Goal: Information Seeking & Learning: Learn about a topic

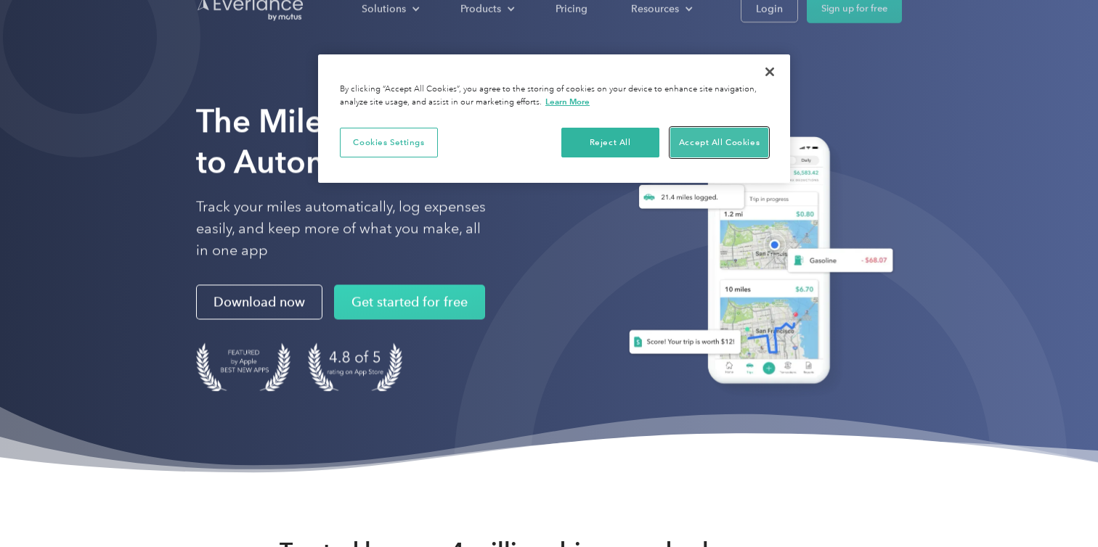
click at [697, 136] on button "Accept All Cookies" at bounding box center [719, 143] width 98 height 30
click at [679, 144] on button "Accept All Cookies" at bounding box center [719, 143] width 98 height 30
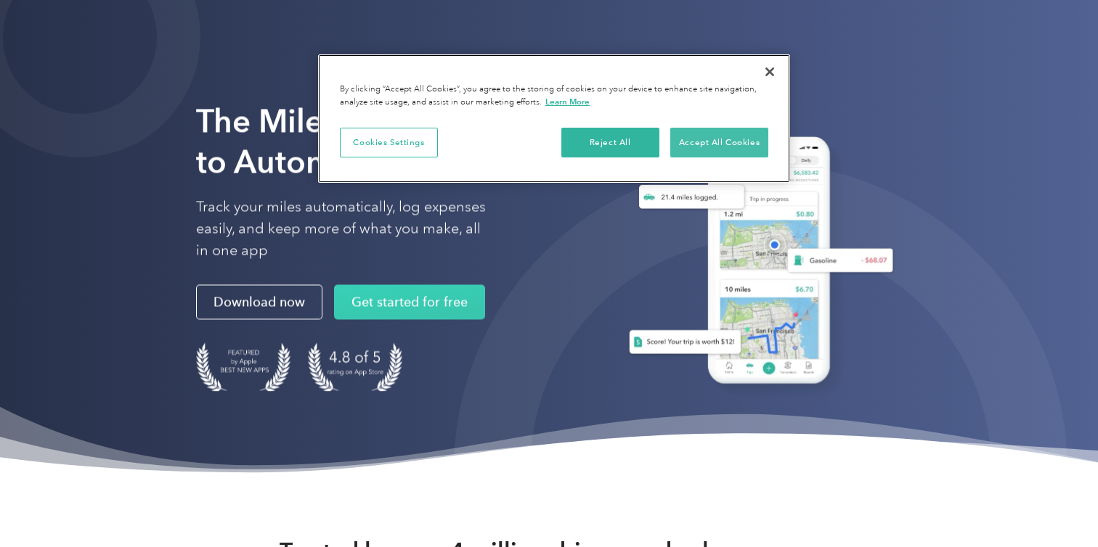
click at [711, 137] on button "Accept All Cookies" at bounding box center [719, 143] width 98 height 30
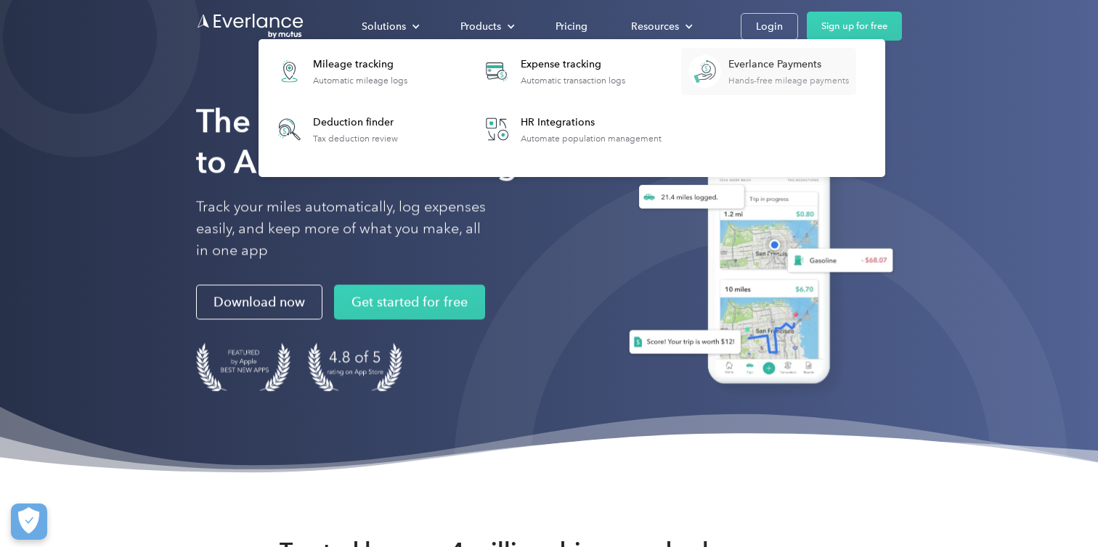
click at [741, 81] on div "Hands-free mileage payments" at bounding box center [788, 81] width 121 height 10
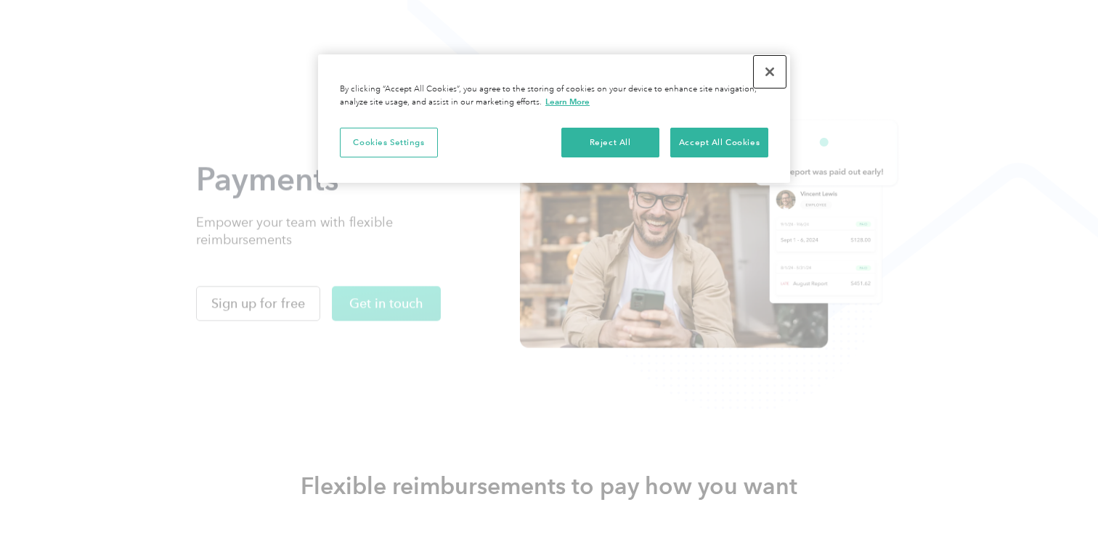
click at [767, 73] on button "Close" at bounding box center [770, 72] width 32 height 32
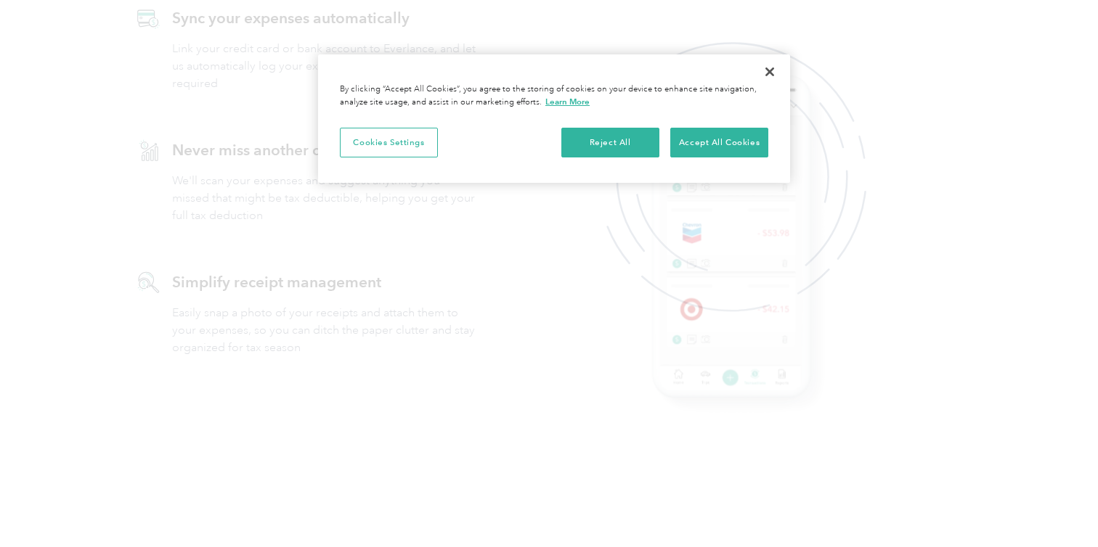
scroll to position [1282, 0]
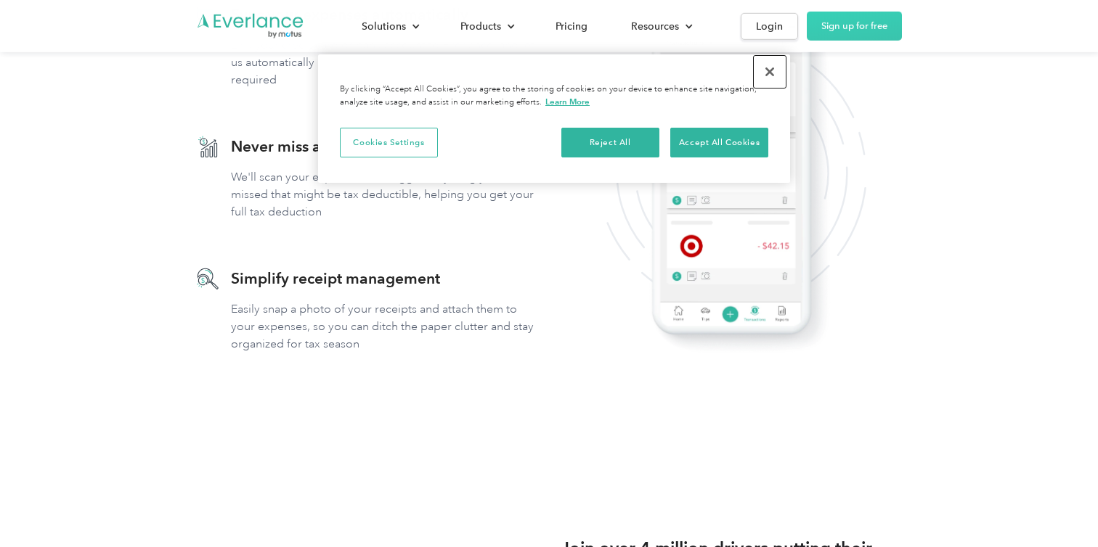
click at [762, 73] on button "Close" at bounding box center [770, 72] width 32 height 32
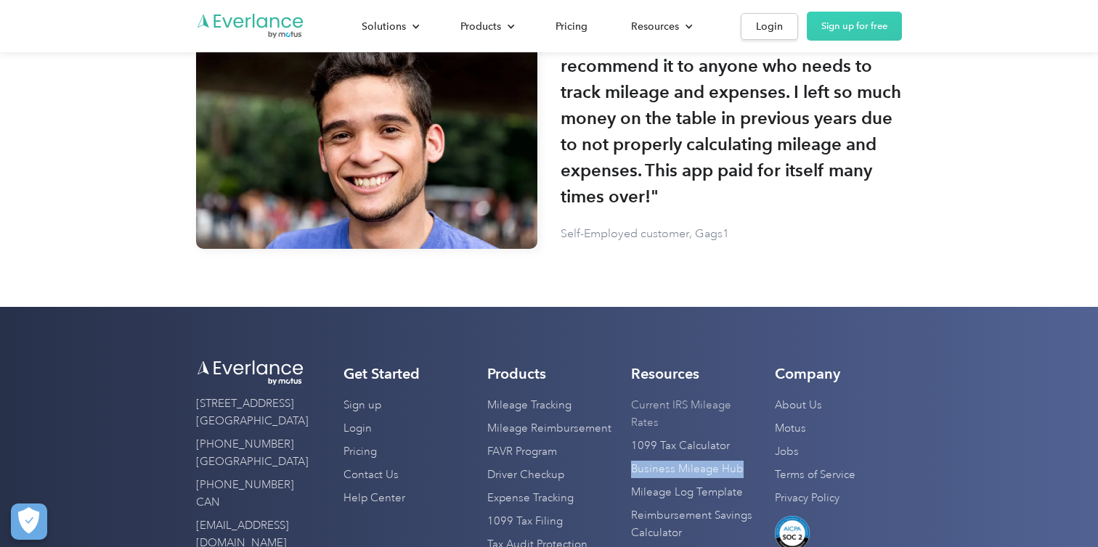
scroll to position [4424, 0]
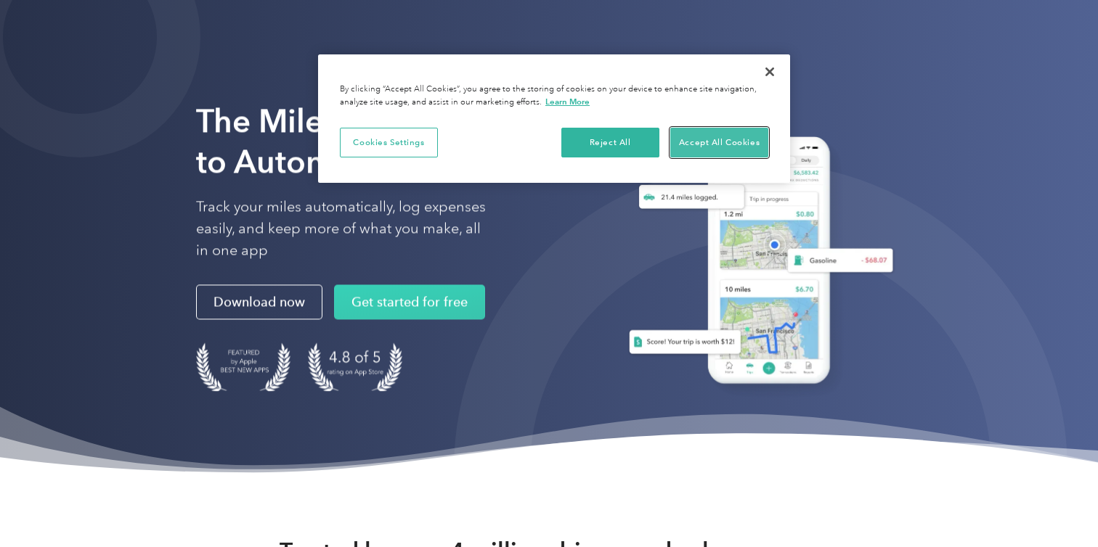
click at [718, 132] on button "Accept All Cookies" at bounding box center [719, 143] width 98 height 30
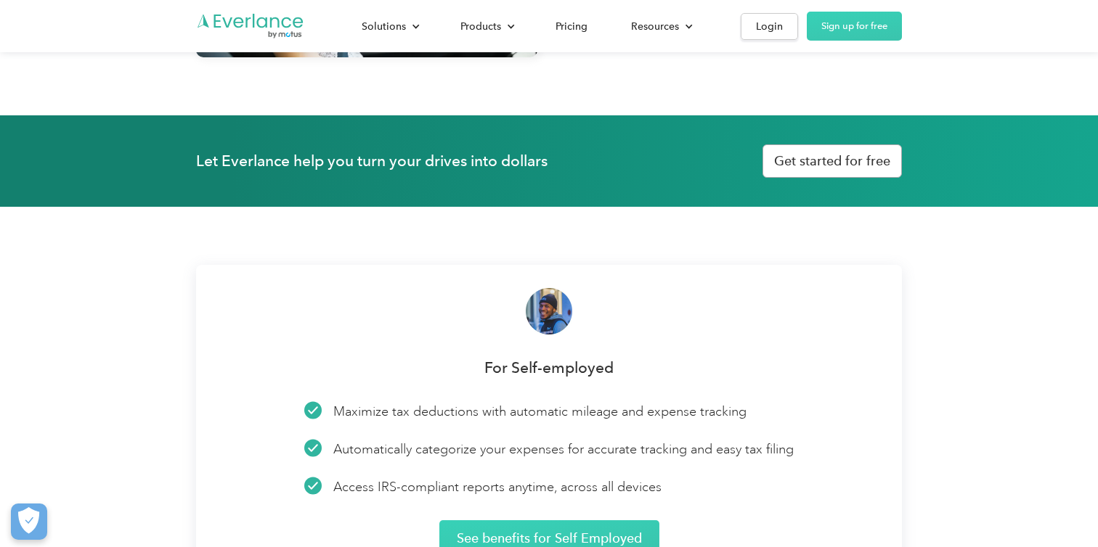
scroll to position [1981, 0]
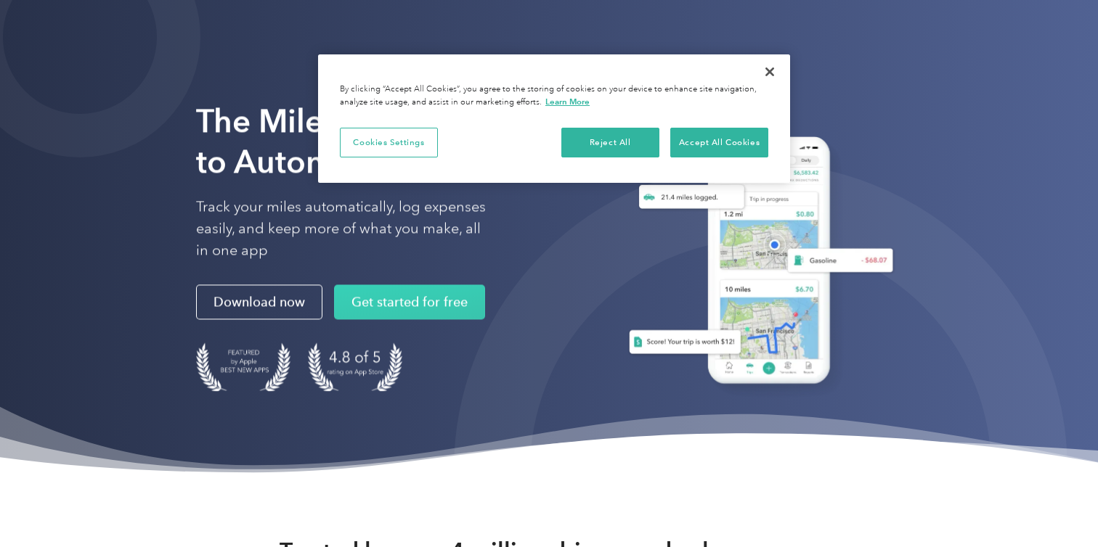
scroll to position [13, 0]
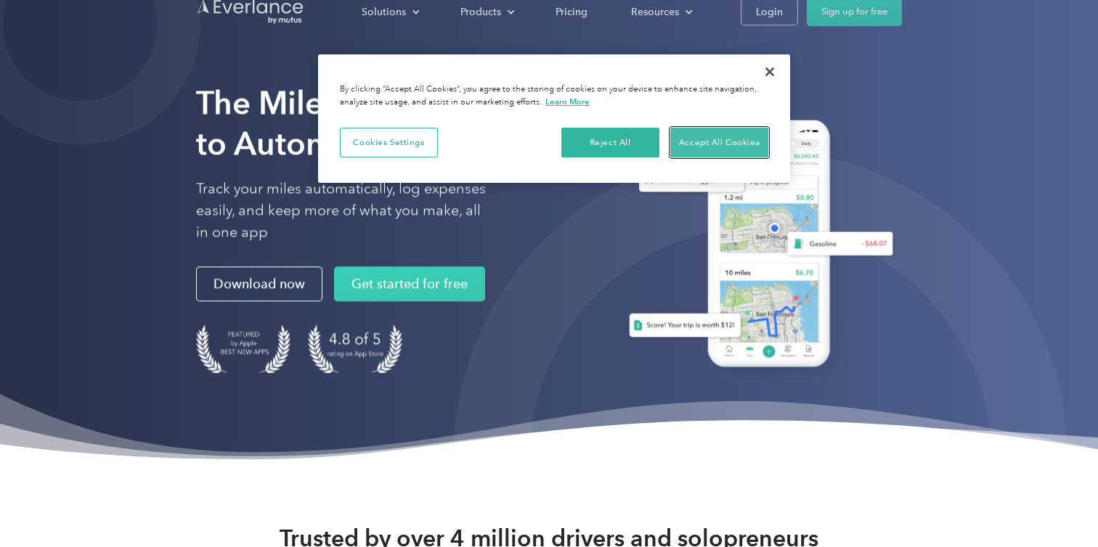
click at [698, 136] on button "Accept All Cookies" at bounding box center [719, 143] width 98 height 30
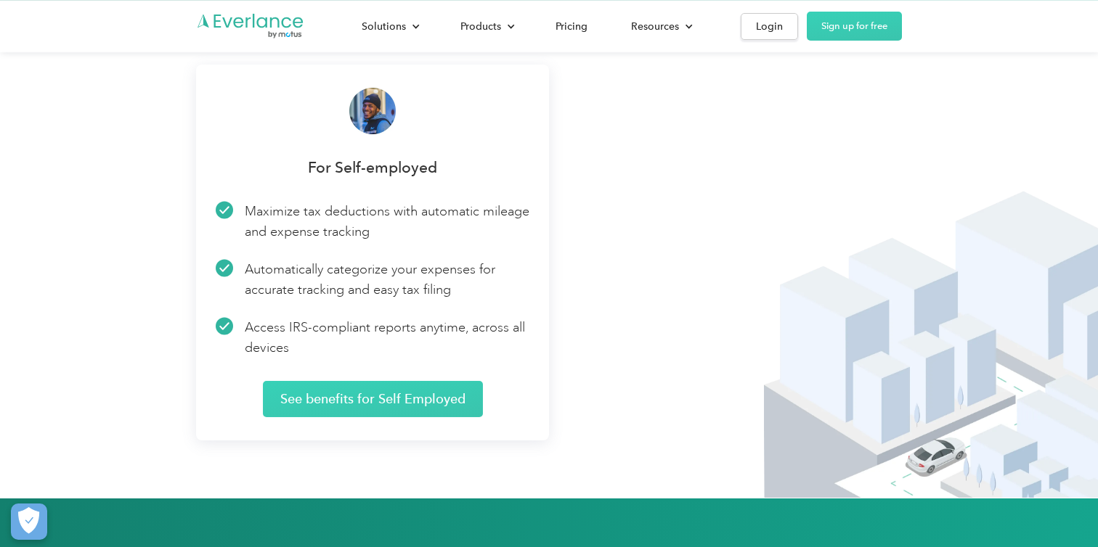
scroll to position [2162, 0]
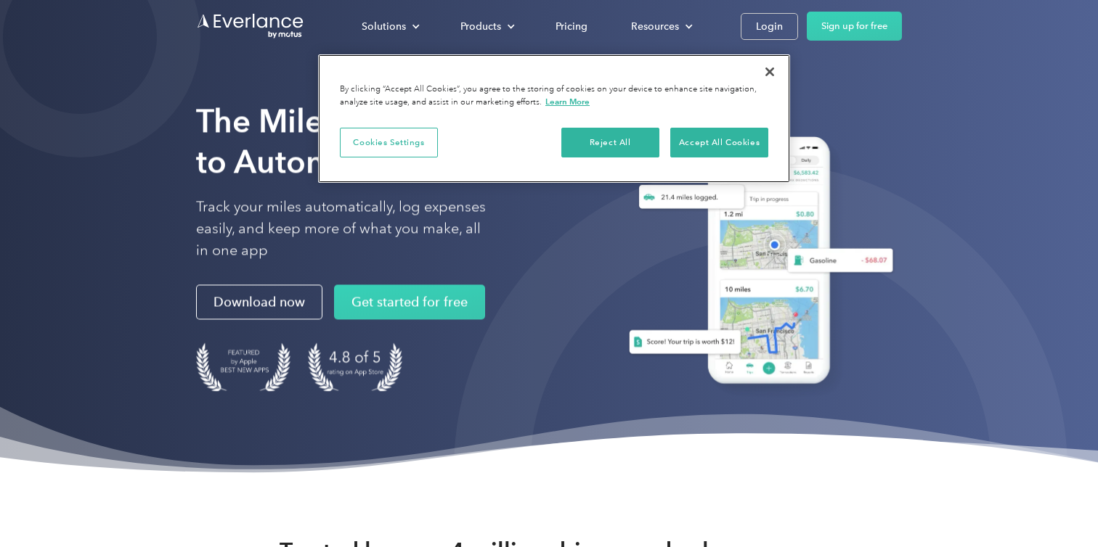
scroll to position [174, 0]
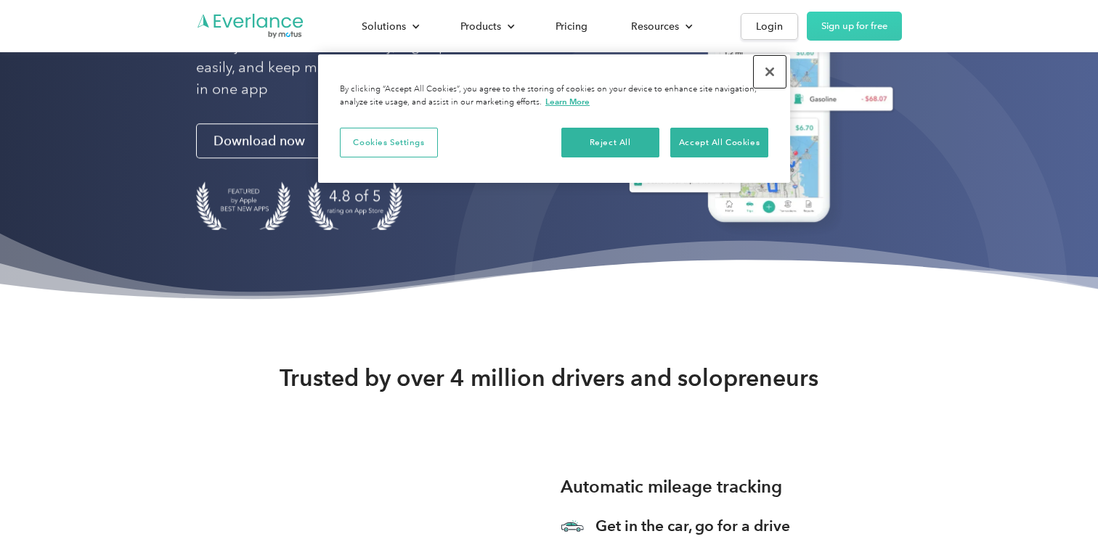
click at [769, 65] on button "Close" at bounding box center [770, 72] width 32 height 32
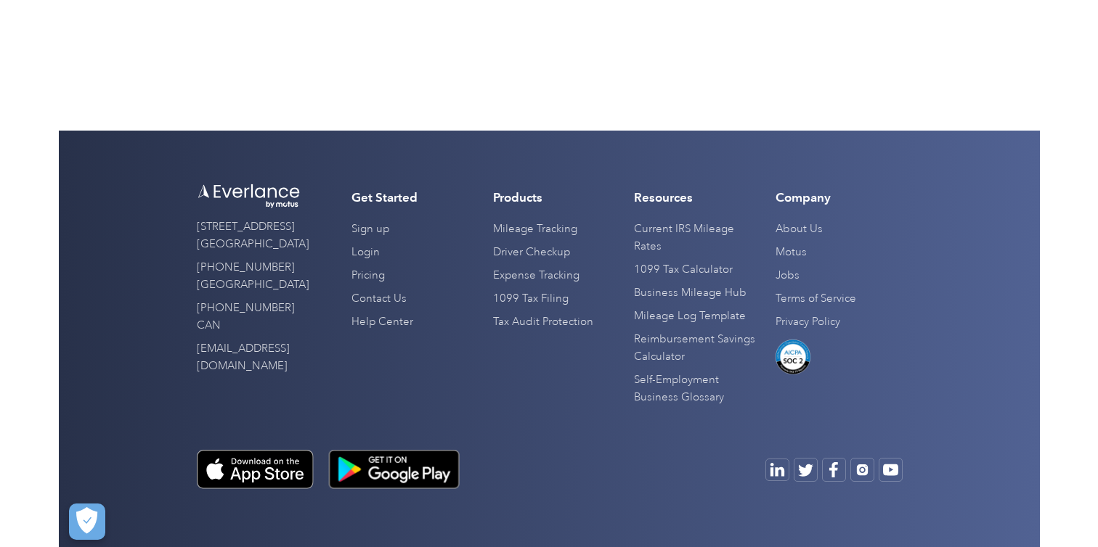
scroll to position [3582, 0]
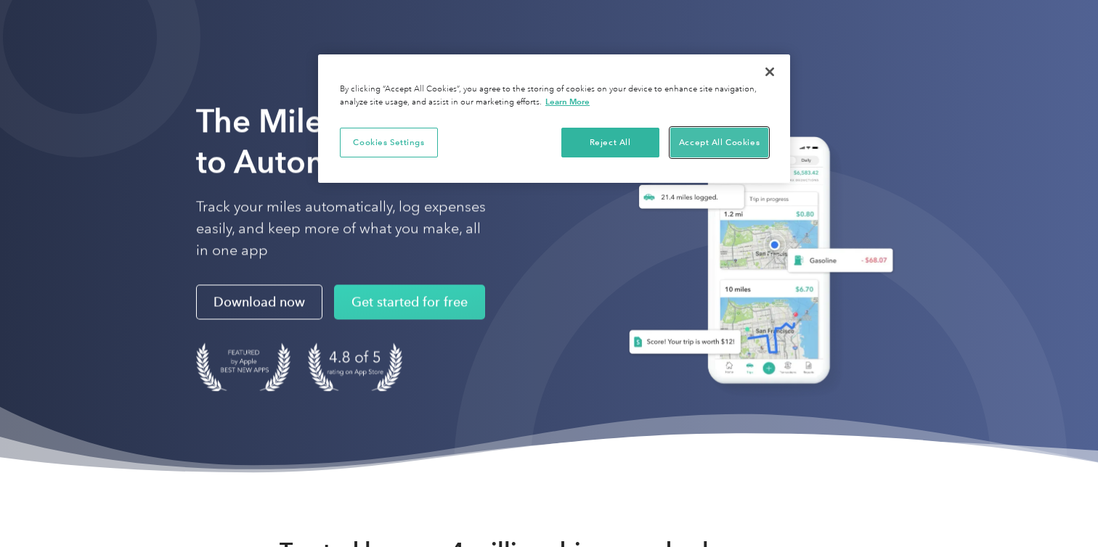
click at [703, 141] on button "Accept All Cookies" at bounding box center [719, 143] width 98 height 30
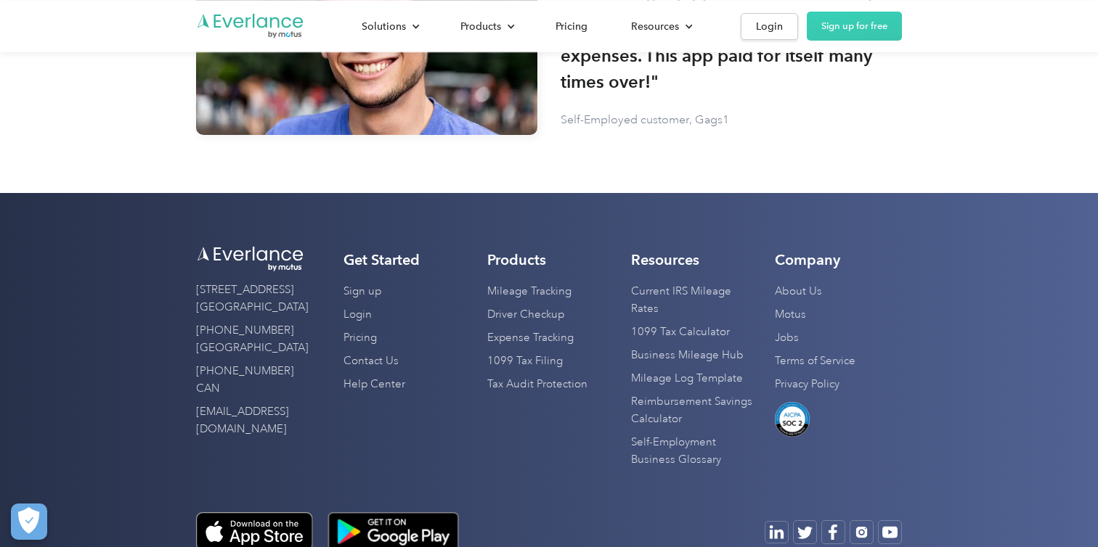
scroll to position [3520, 0]
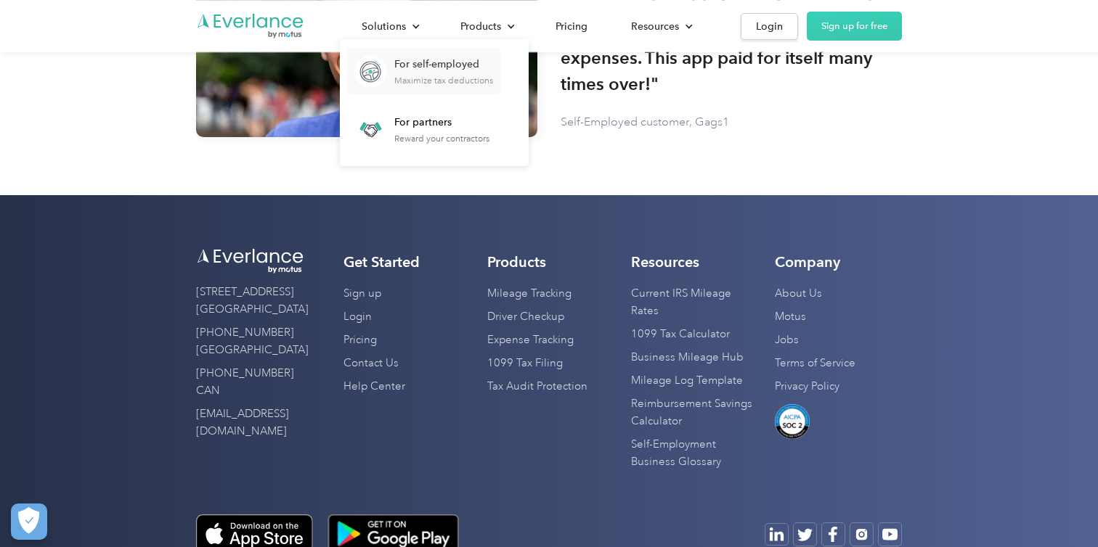
click at [409, 78] on div "Maximize tax deductions" at bounding box center [443, 81] width 99 height 10
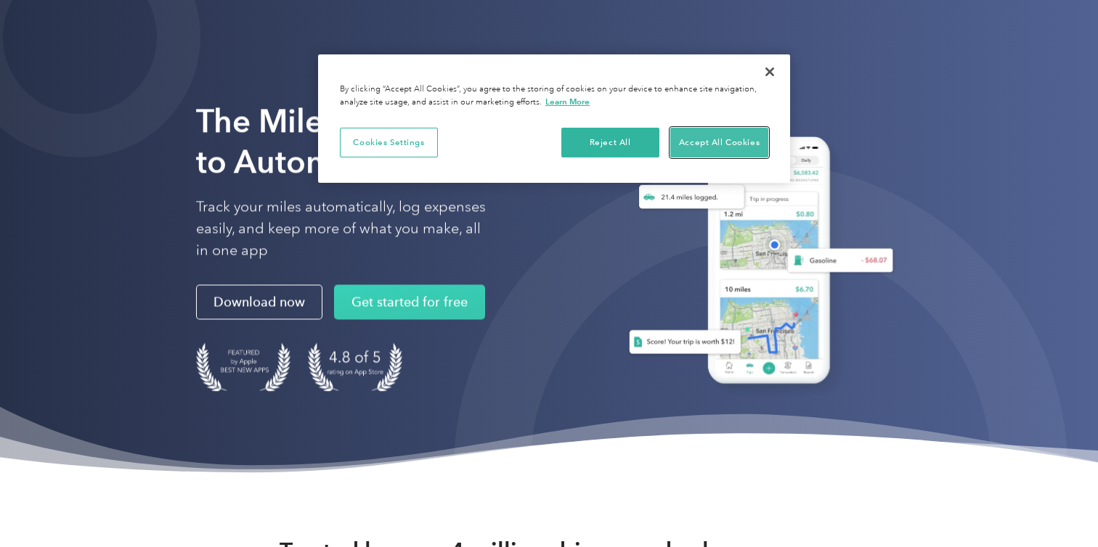
click at [715, 141] on button "Accept All Cookies" at bounding box center [719, 143] width 98 height 30
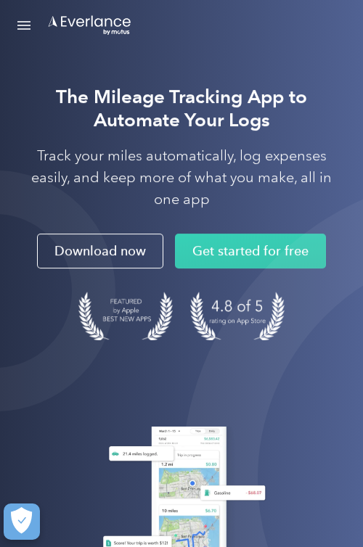
click at [25, 20] on link "Open Menu" at bounding box center [24, 26] width 25 height 28
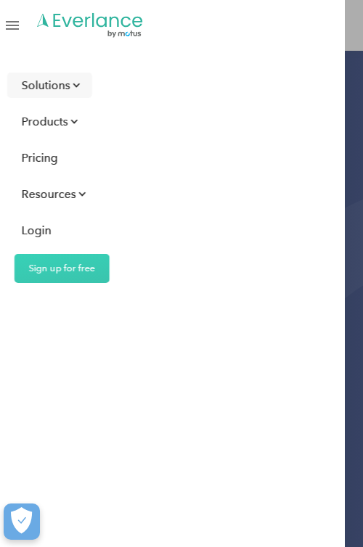
click at [54, 87] on div "Solutions" at bounding box center [46, 85] width 49 height 18
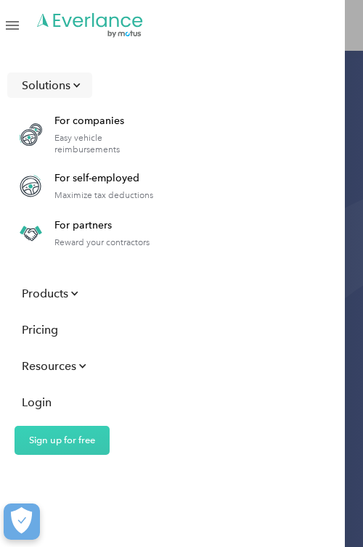
click at [54, 87] on div "Solutions" at bounding box center [46, 85] width 49 height 18
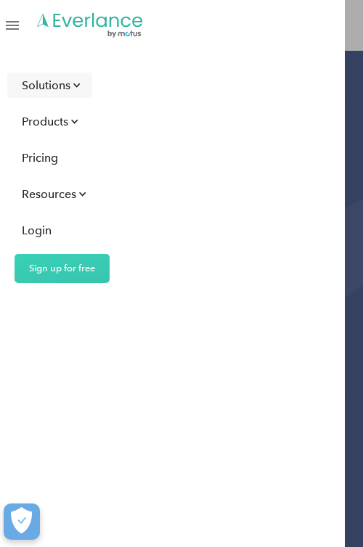
click at [57, 83] on div "Solutions" at bounding box center [46, 85] width 49 height 18
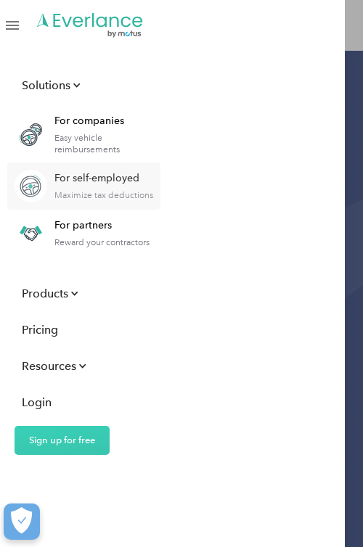
click at [71, 180] on div "For self-employed" at bounding box center [103, 178] width 99 height 15
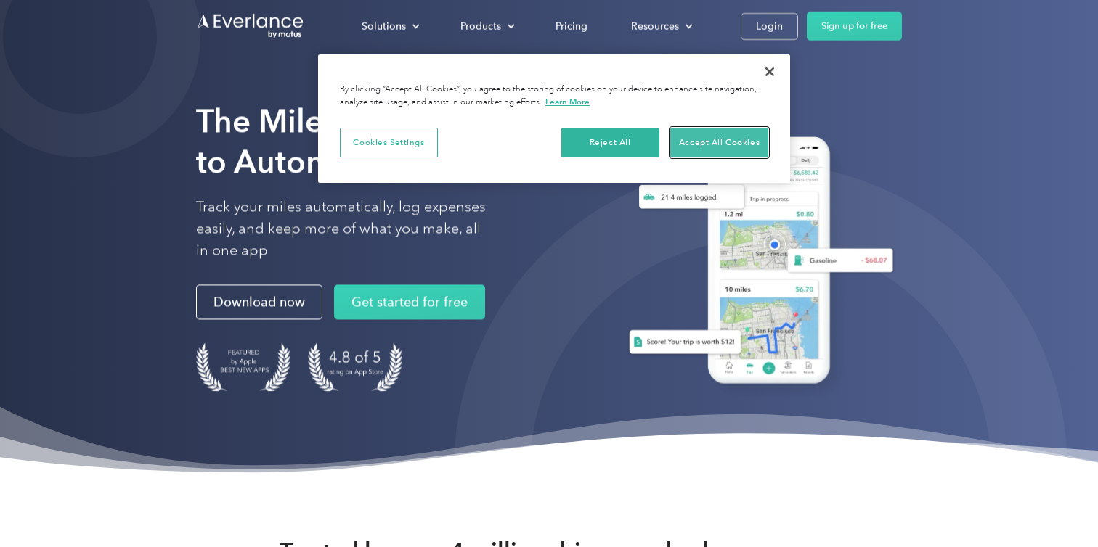
click at [696, 139] on button "Accept All Cookies" at bounding box center [719, 143] width 98 height 30
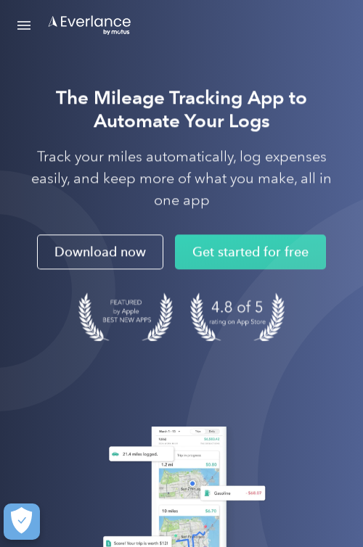
click at [21, 28] on link "Open Menu" at bounding box center [24, 26] width 25 height 28
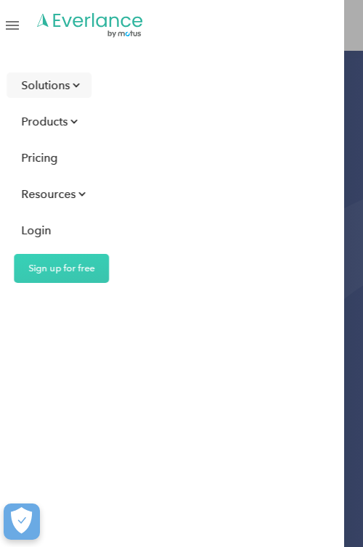
click at [60, 86] on div "Solutions" at bounding box center [45, 85] width 49 height 18
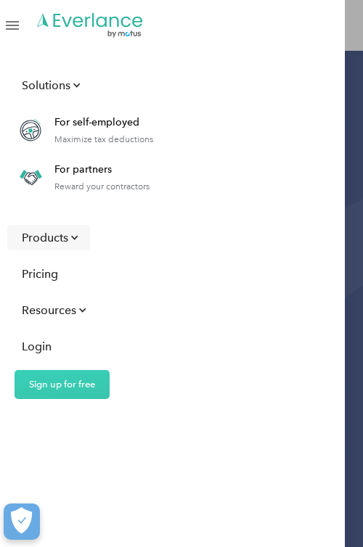
click at [70, 233] on div at bounding box center [74, 237] width 9 height 9
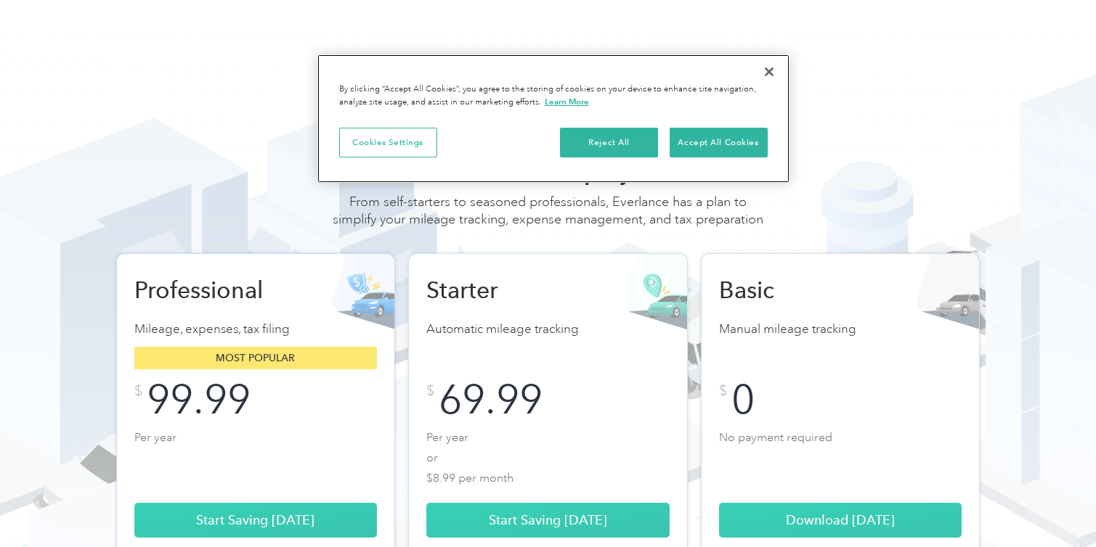
click at [767, 73] on button "Close" at bounding box center [769, 72] width 32 height 32
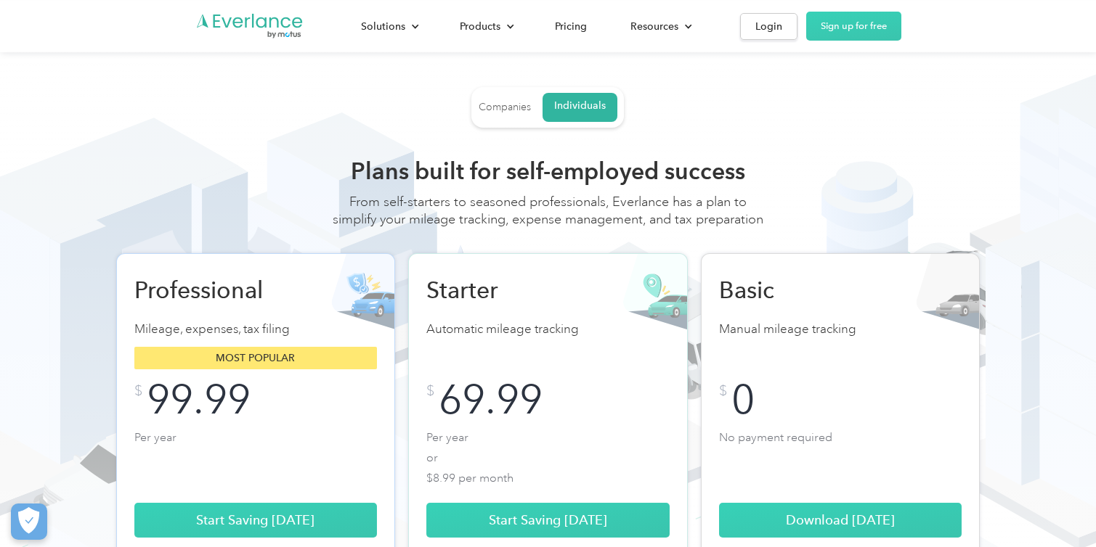
click at [513, 109] on div "Companies" at bounding box center [504, 107] width 52 height 13
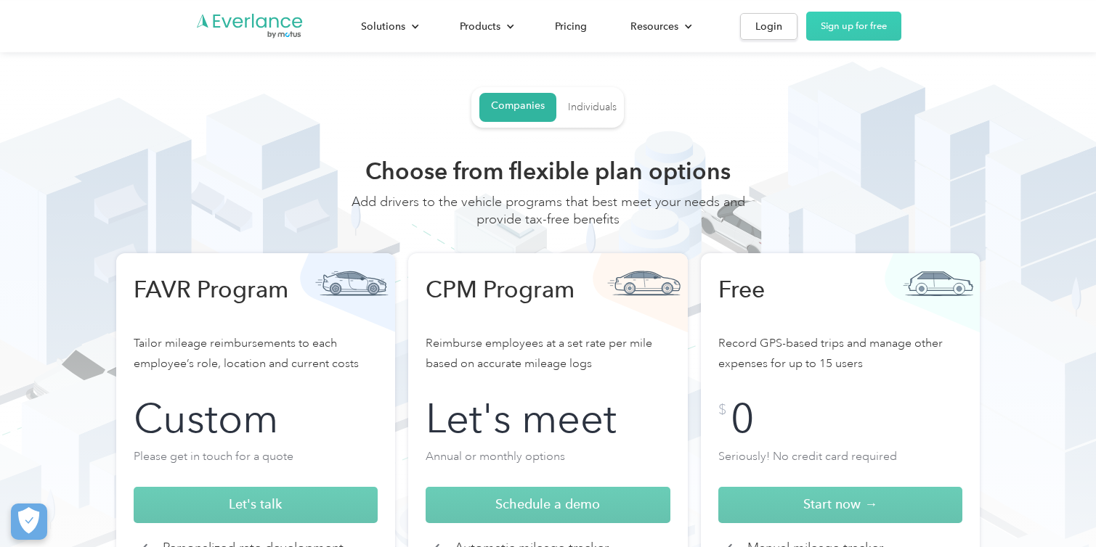
click at [582, 111] on div "Individuals" at bounding box center [592, 107] width 49 height 13
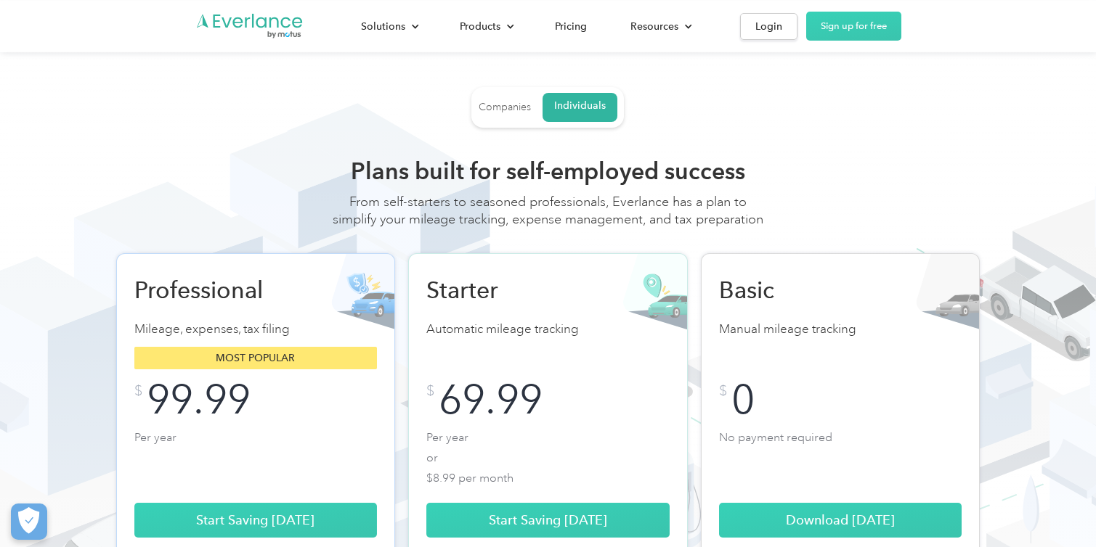
click at [497, 115] on link "Companies" at bounding box center [504, 107] width 52 height 26
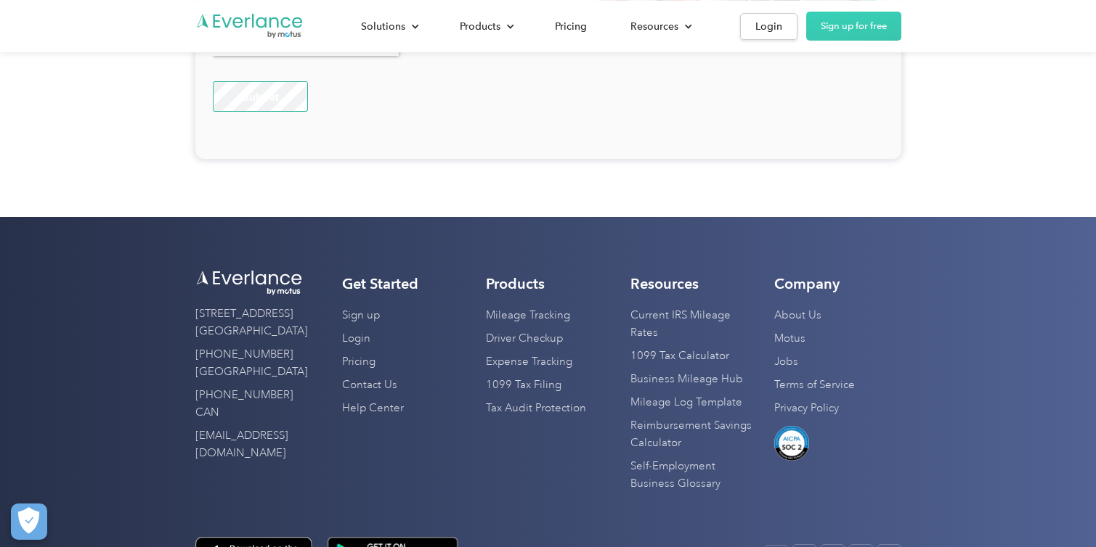
scroll to position [3581, 0]
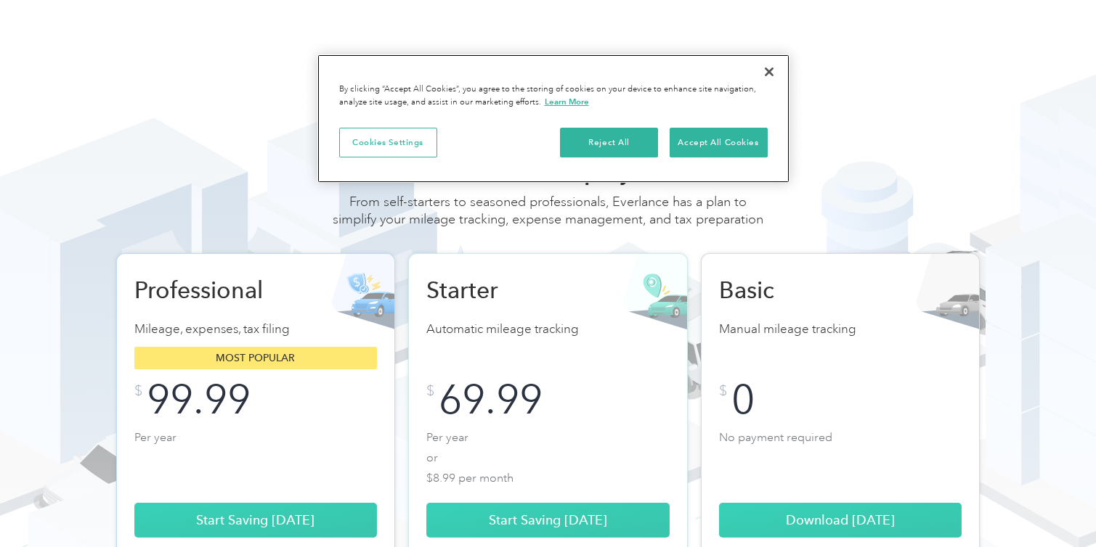
scroll to position [4, 0]
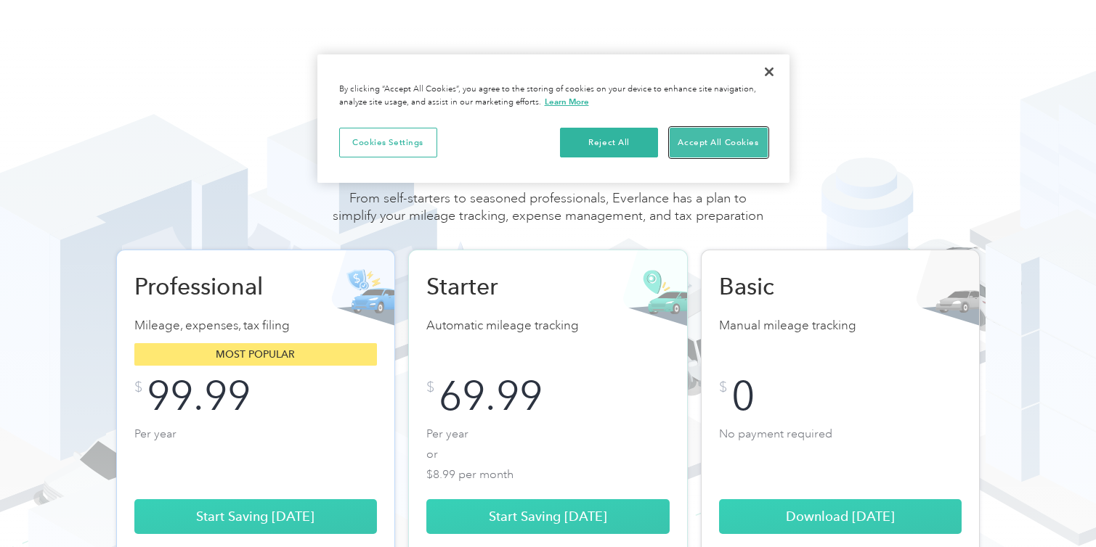
click at [726, 136] on button "Accept All Cookies" at bounding box center [718, 143] width 98 height 30
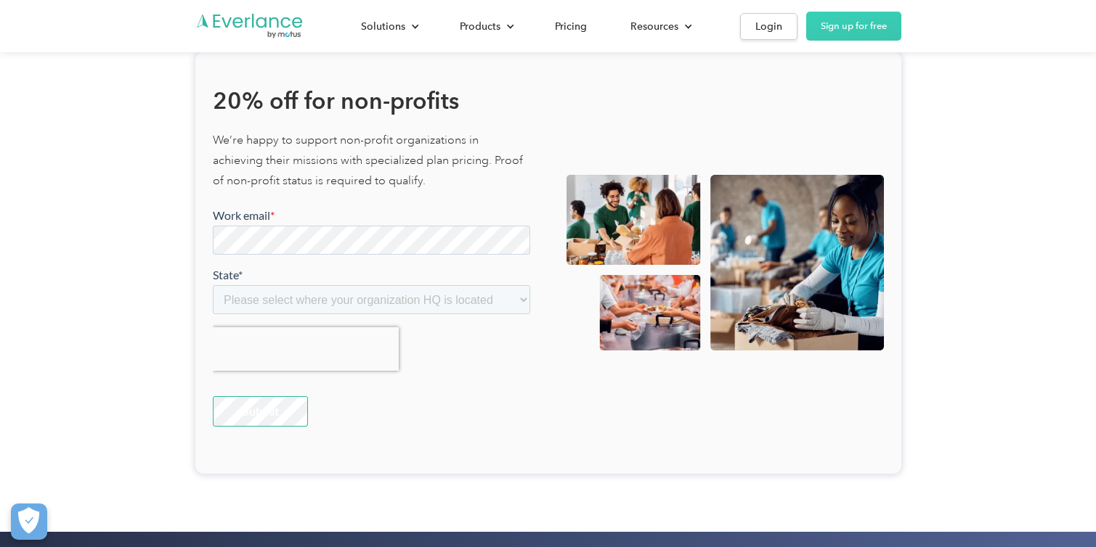
scroll to position [3444, 0]
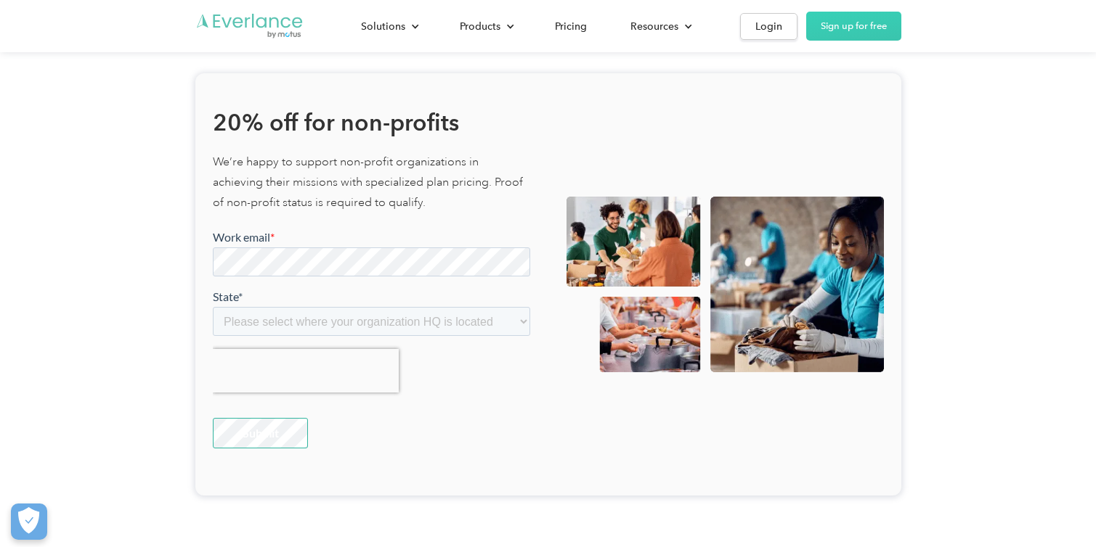
click at [270, 28] on img "Go to homepage" at bounding box center [249, 26] width 109 height 28
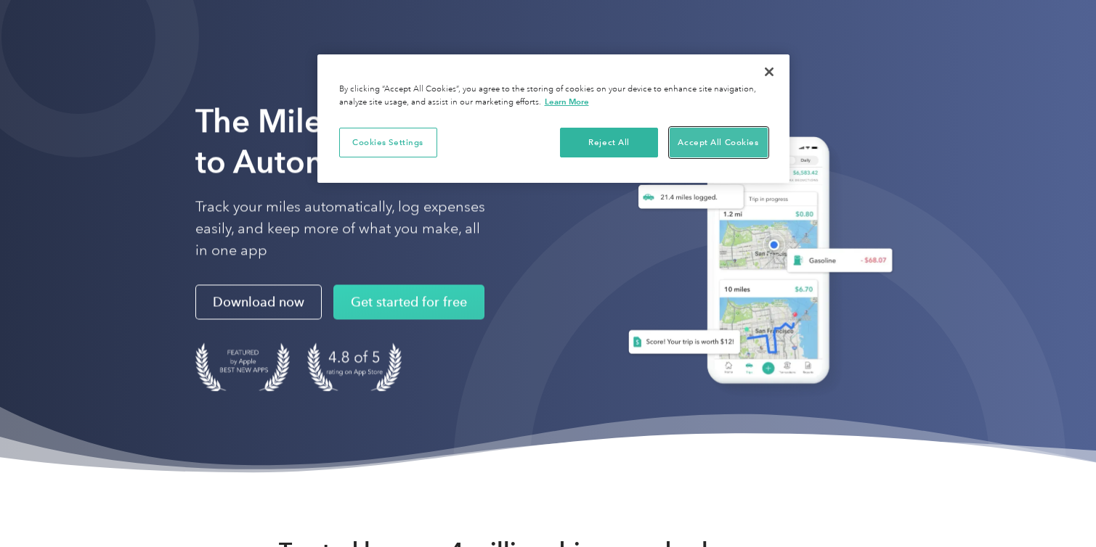
click at [726, 145] on button "Accept All Cookies" at bounding box center [718, 143] width 98 height 30
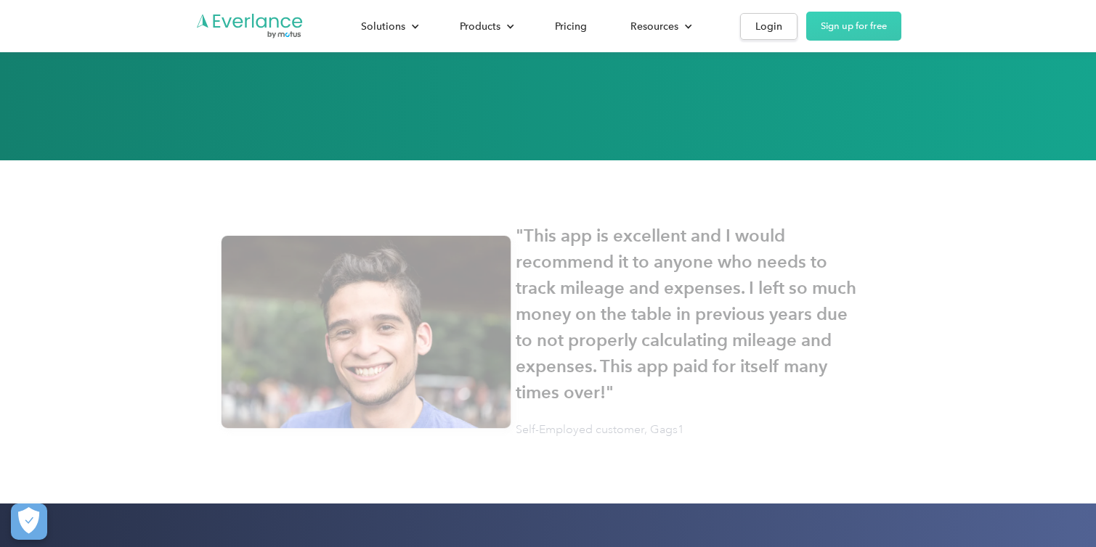
scroll to position [3396, 0]
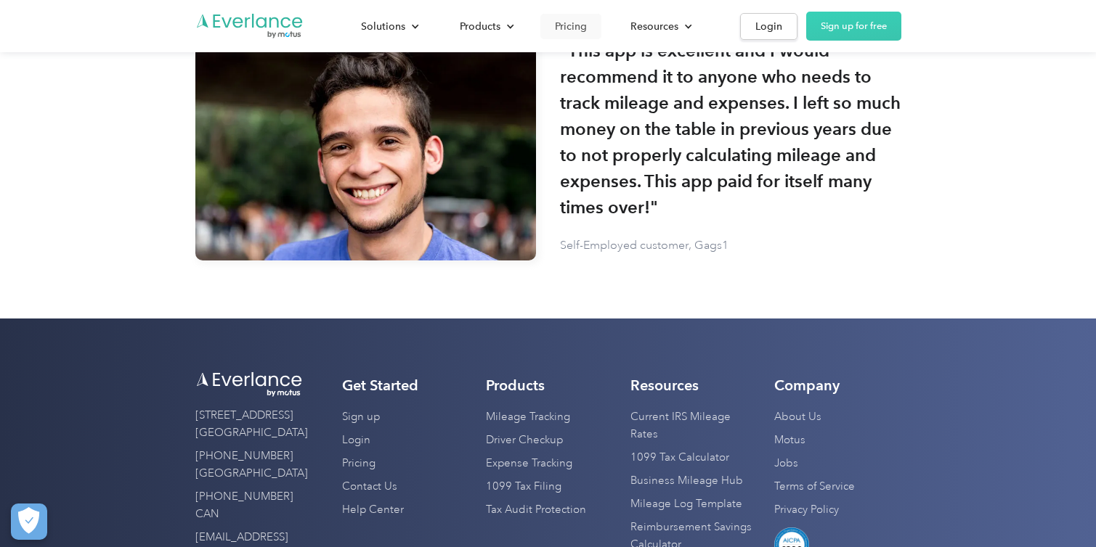
click at [560, 19] on div "Pricing" at bounding box center [571, 26] width 32 height 18
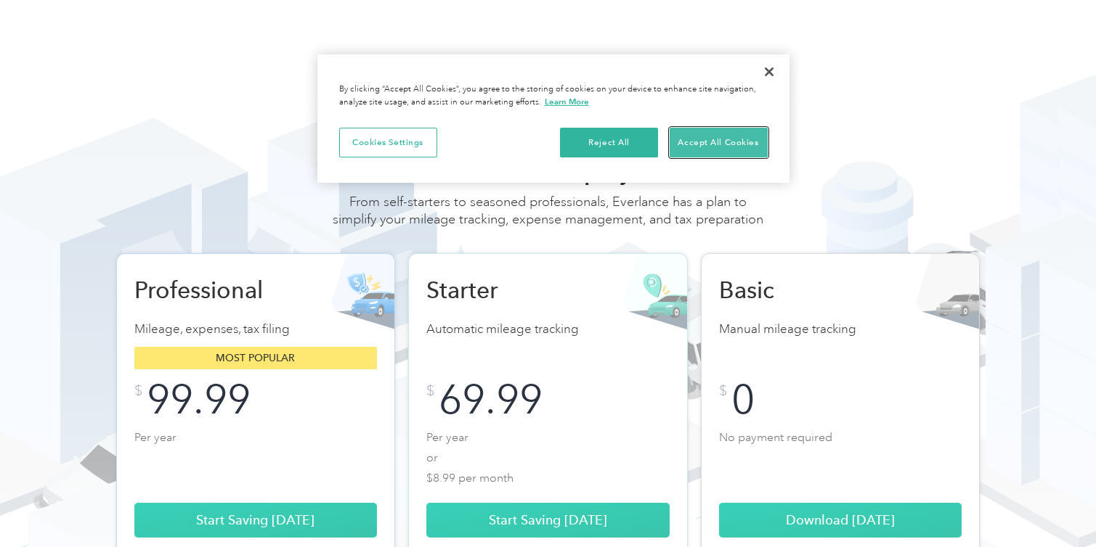
click at [717, 145] on button "Accept All Cookies" at bounding box center [718, 143] width 98 height 30
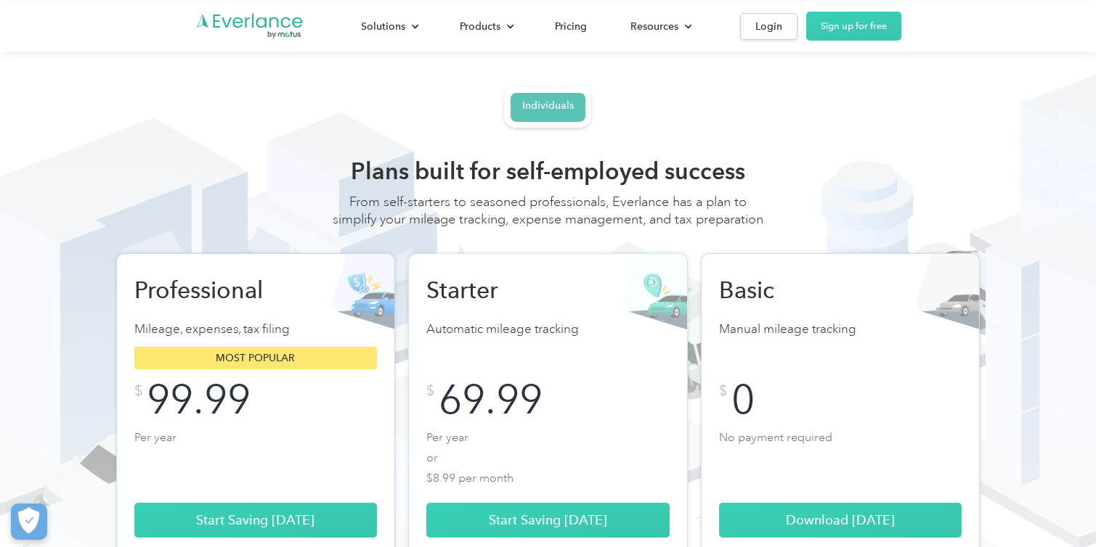
click at [562, 105] on div "Individuals" at bounding box center [548, 105] width 52 height 13
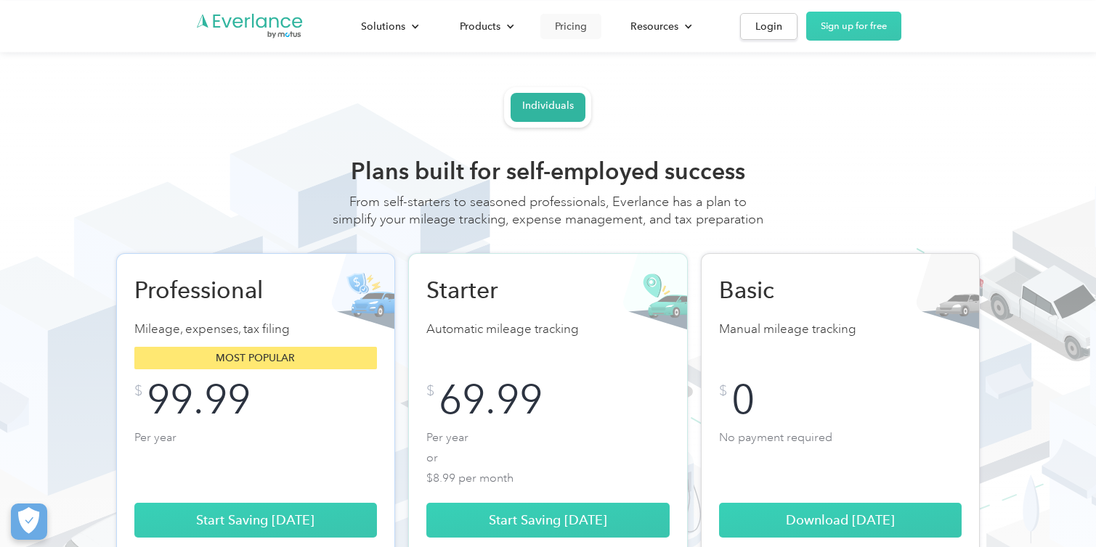
click at [560, 25] on div "Pricing" at bounding box center [571, 26] width 32 height 18
click at [553, 110] on div "Individuals" at bounding box center [548, 105] width 52 height 13
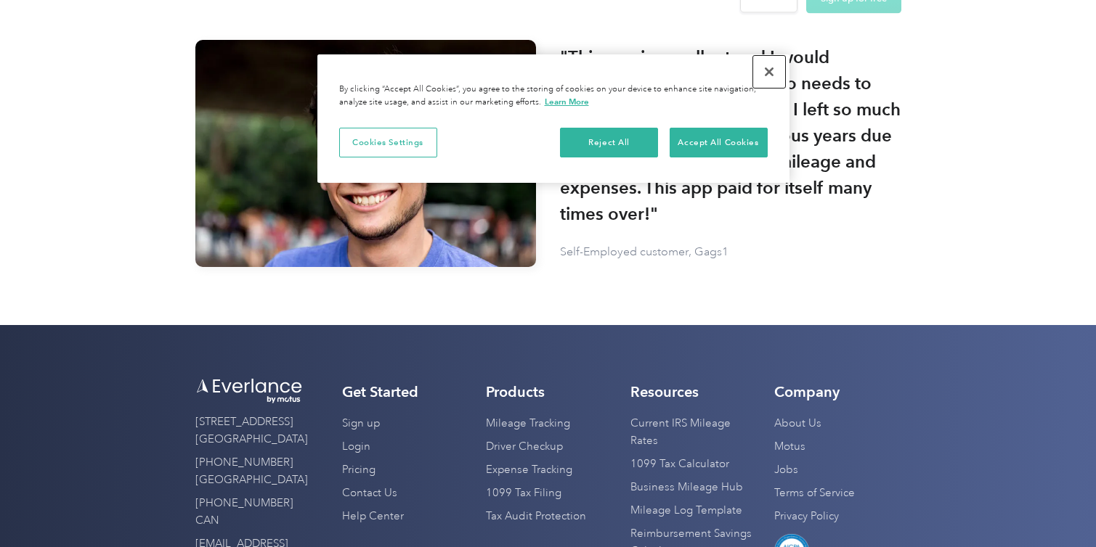
click at [759, 72] on button "Close" at bounding box center [769, 72] width 32 height 32
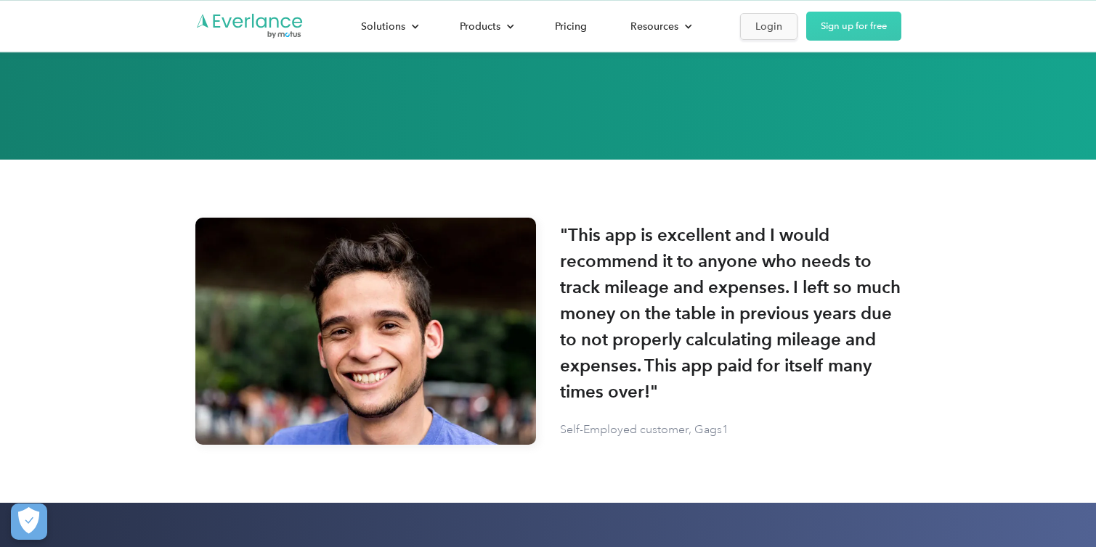
scroll to position [3169, 0]
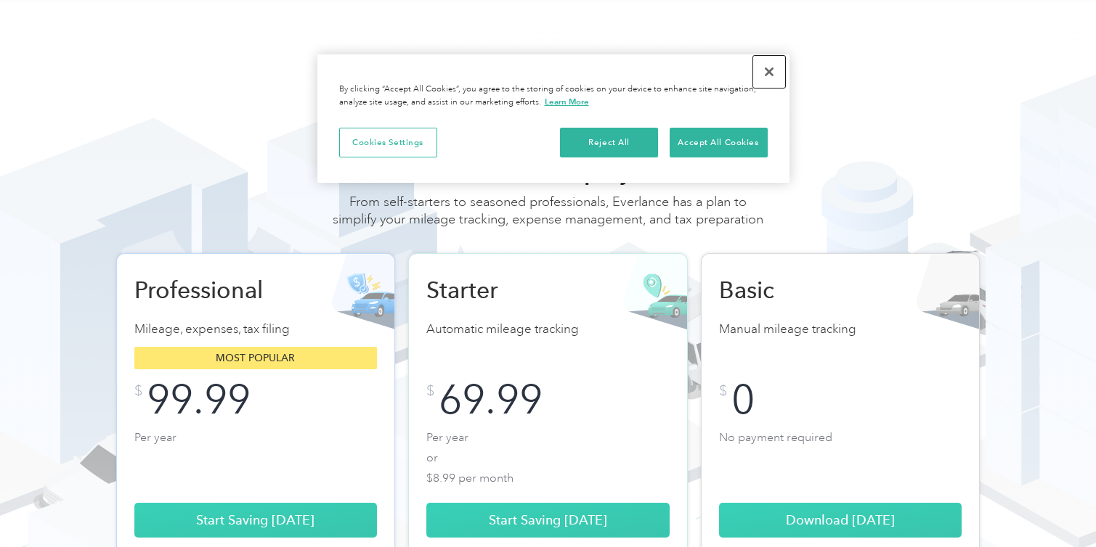
click at [761, 77] on button "Close" at bounding box center [769, 72] width 32 height 32
click at [721, 147] on button "Accept All Cookies" at bounding box center [718, 143] width 98 height 30
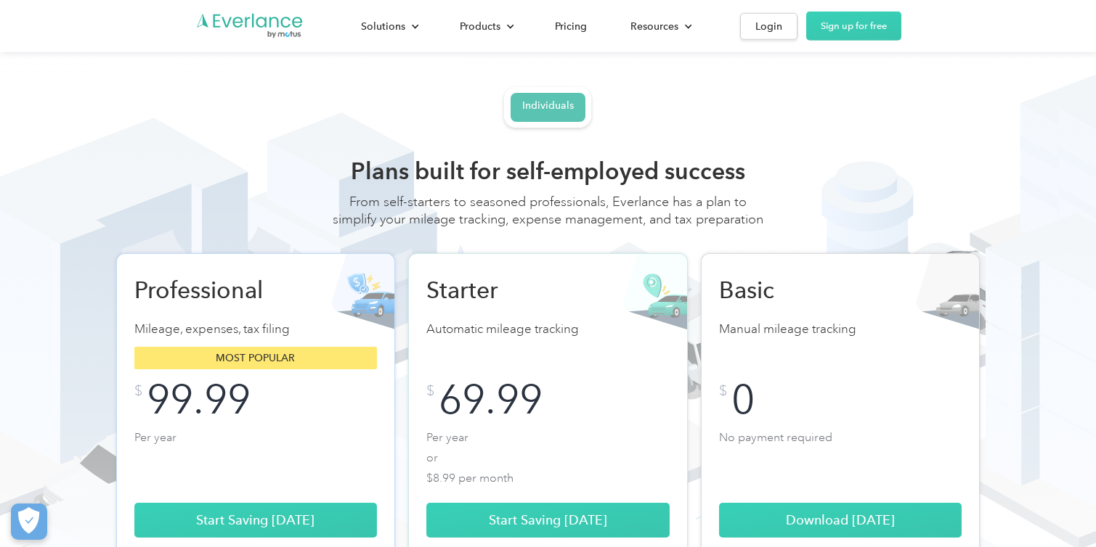
click at [562, 105] on div "Individuals" at bounding box center [548, 105] width 52 height 13
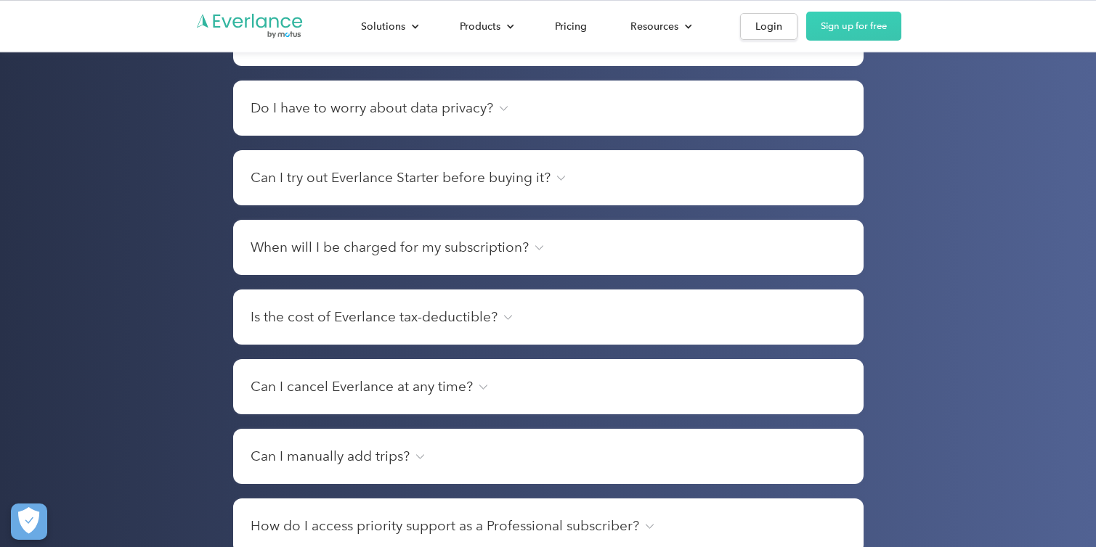
scroll to position [1891, 0]
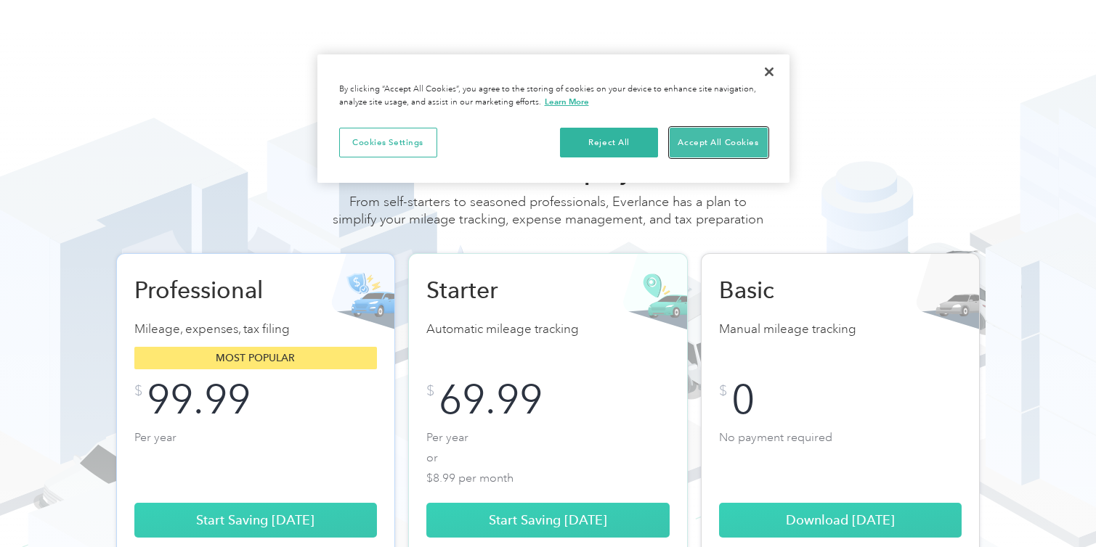
click at [741, 138] on button "Accept All Cookies" at bounding box center [718, 143] width 98 height 30
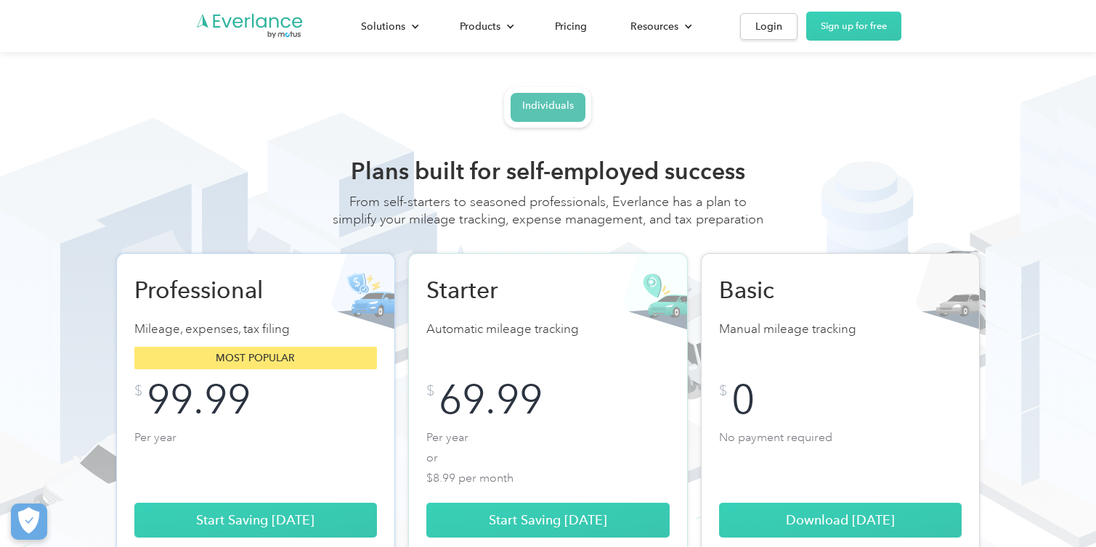
click at [544, 112] on div "Individuals" at bounding box center [548, 105] width 52 height 13
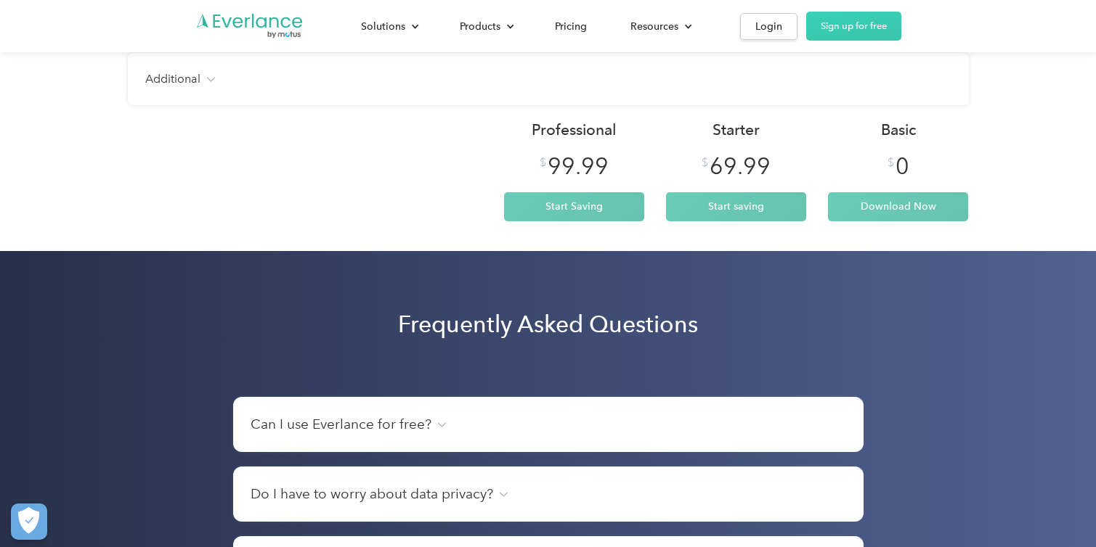
scroll to position [1495, 0]
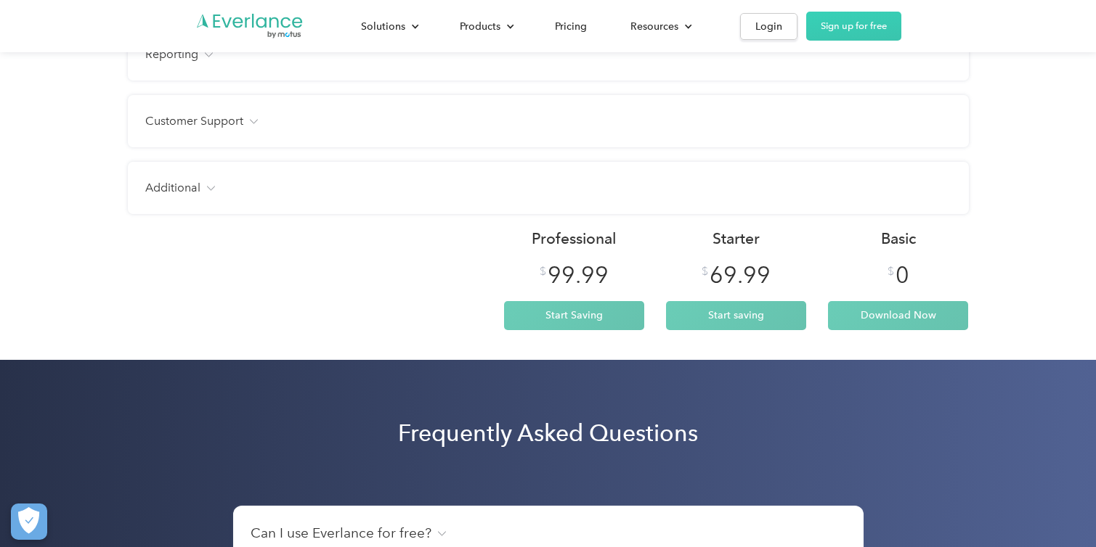
scroll to position [1397, 0]
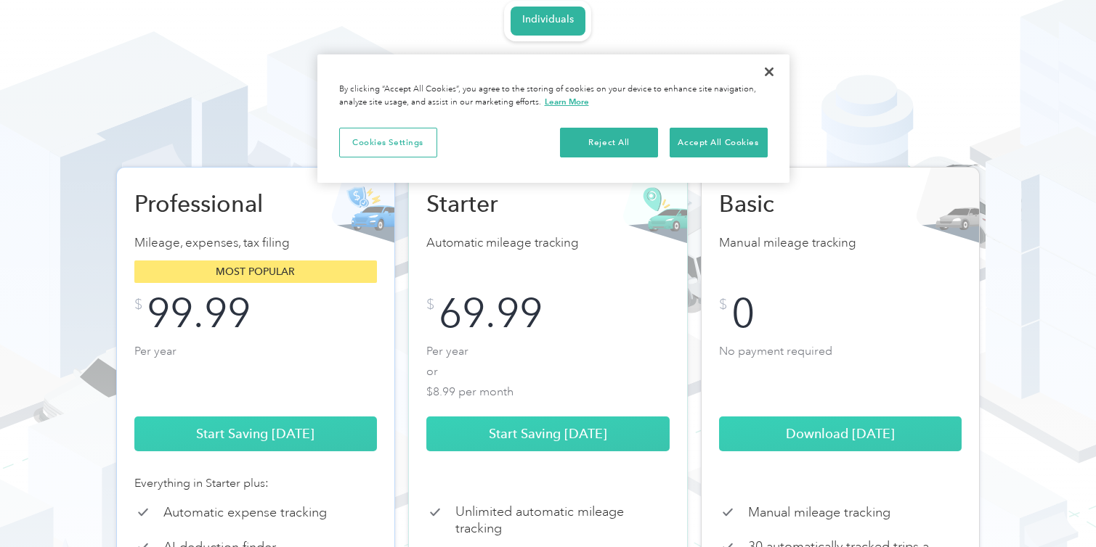
scroll to position [115, 0]
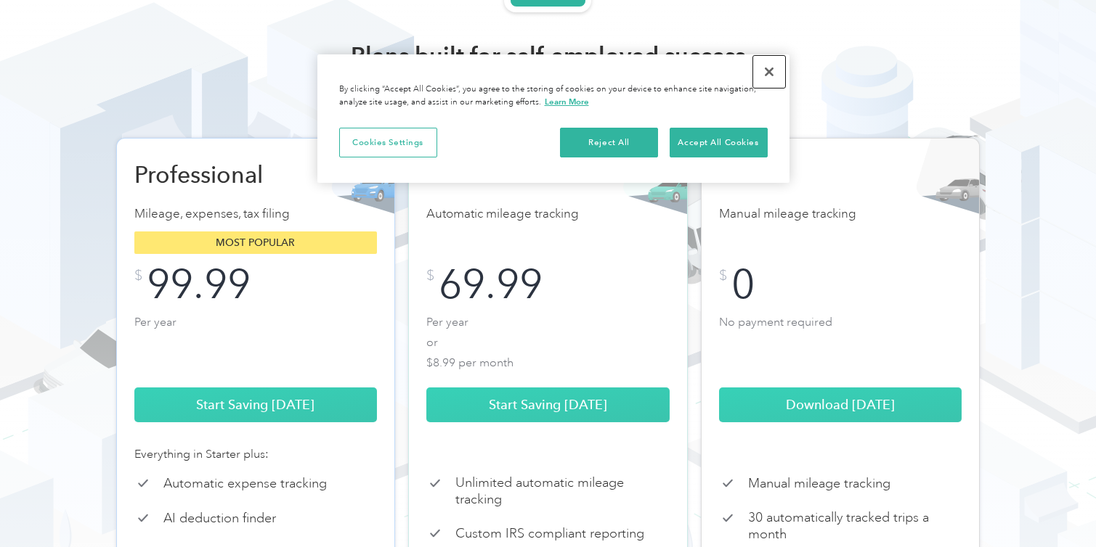
click at [762, 76] on button "Close" at bounding box center [769, 72] width 32 height 32
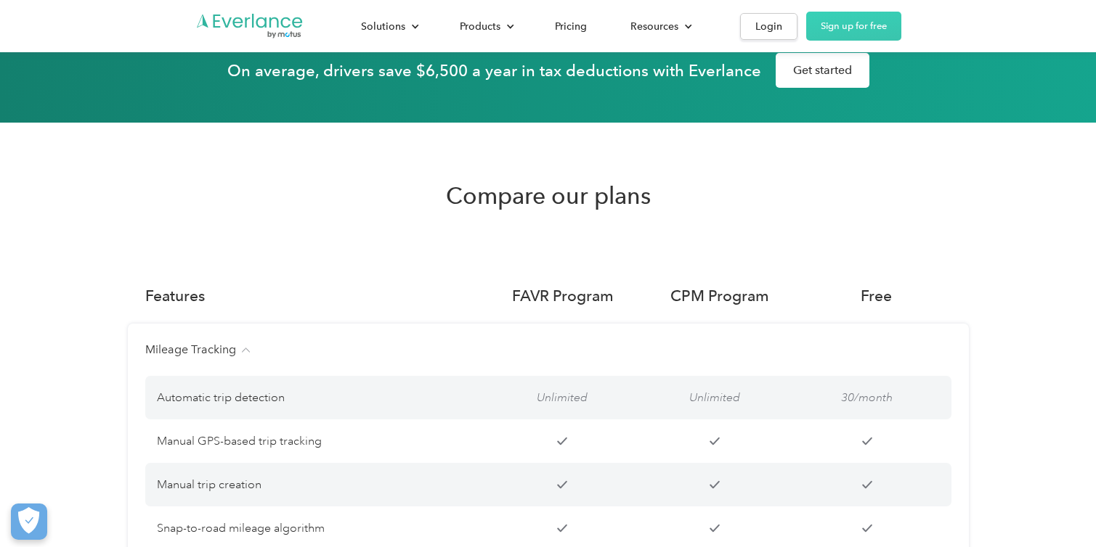
scroll to position [881, 0]
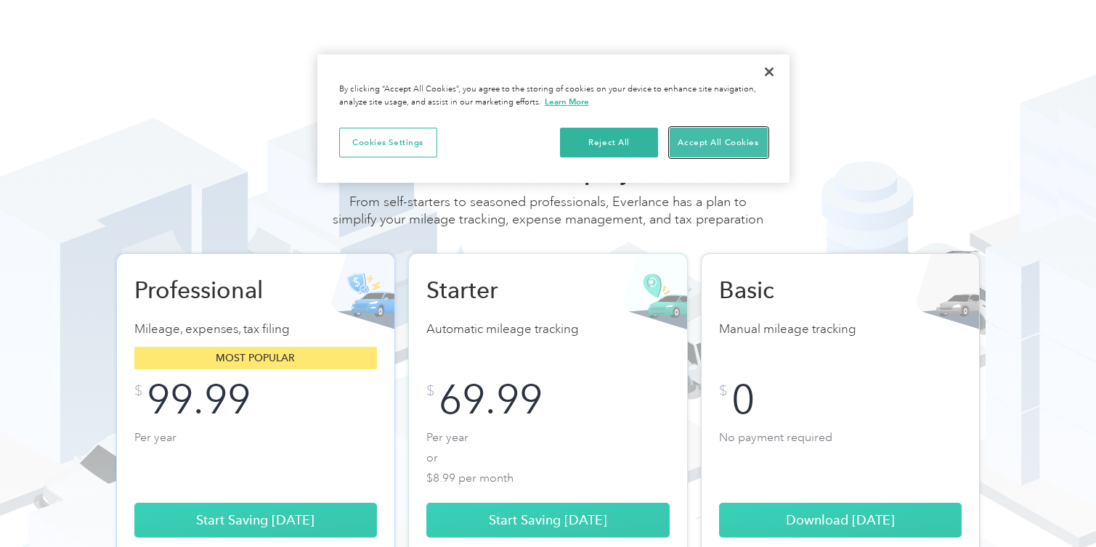
click at [718, 128] on button "Accept All Cookies" at bounding box center [718, 143] width 98 height 30
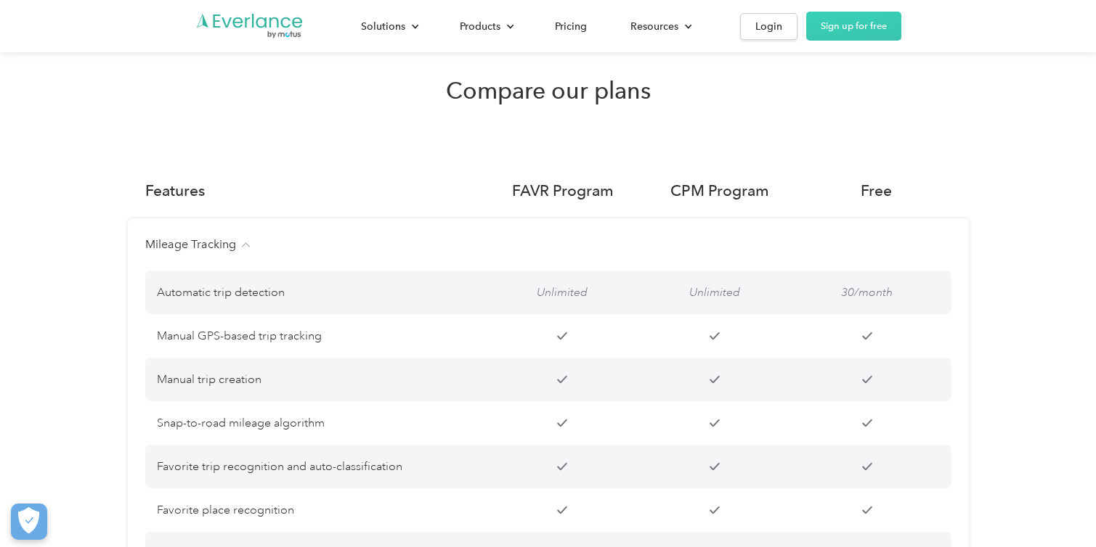
scroll to position [988, 0]
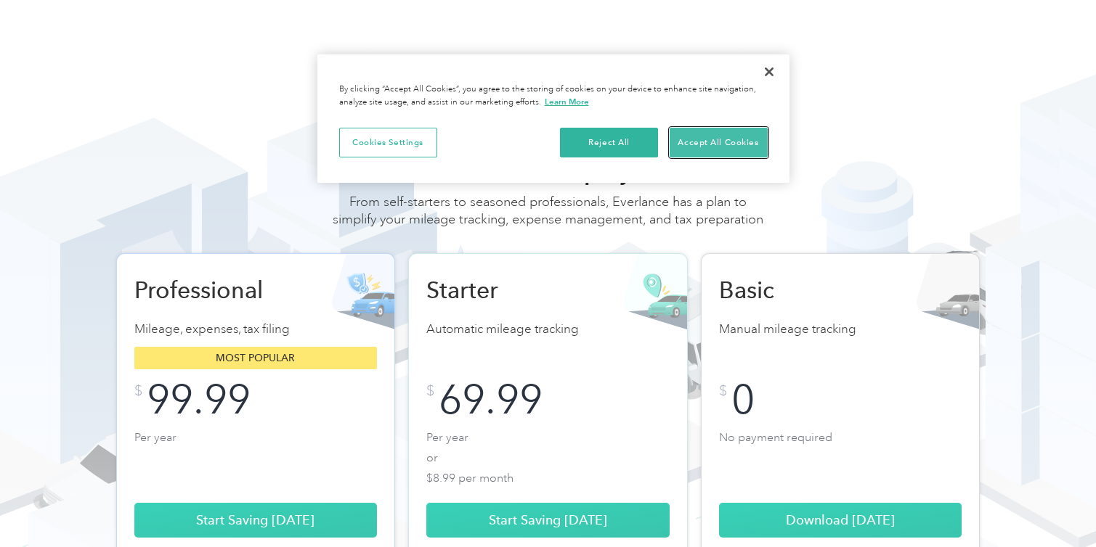
click at [739, 137] on button "Accept All Cookies" at bounding box center [718, 143] width 98 height 30
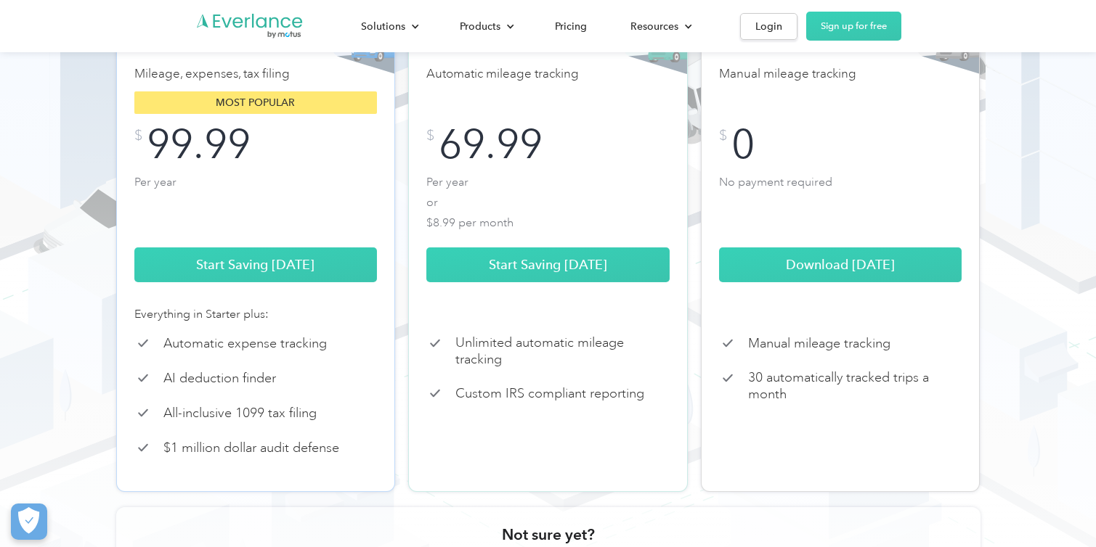
scroll to position [45, 0]
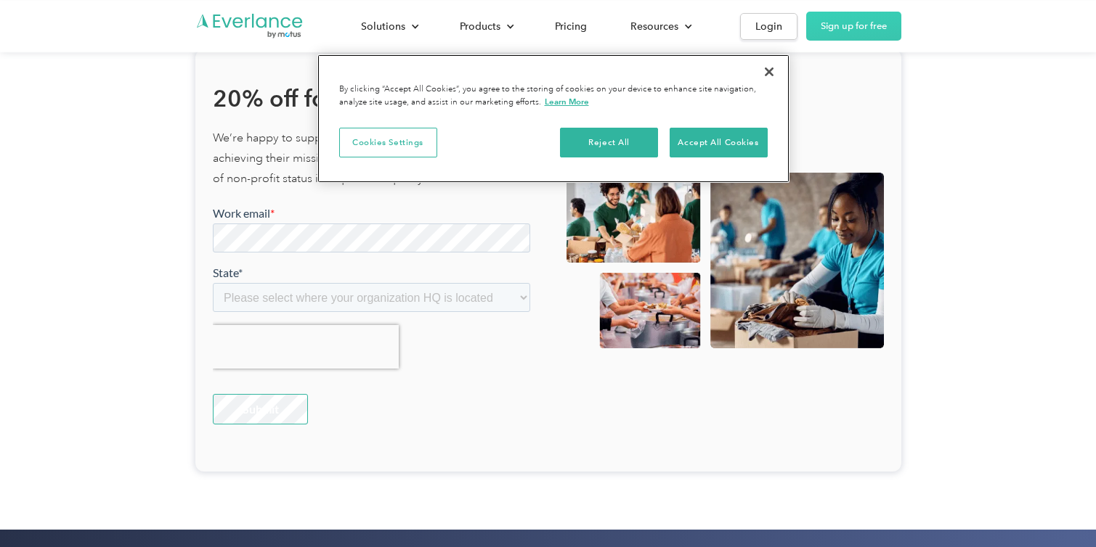
scroll to position [3433, 0]
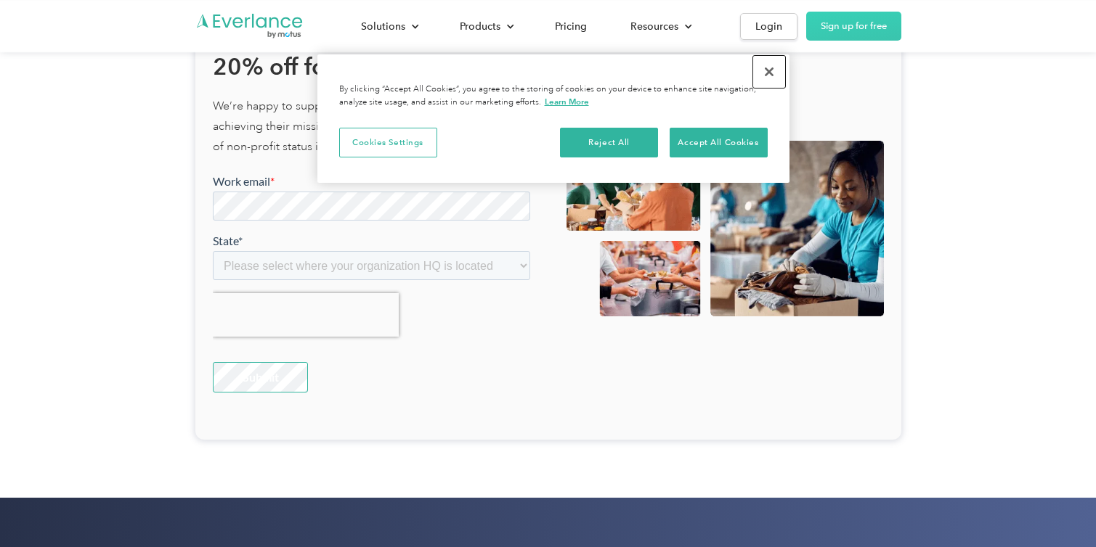
click at [765, 74] on button "Close" at bounding box center [769, 72] width 32 height 32
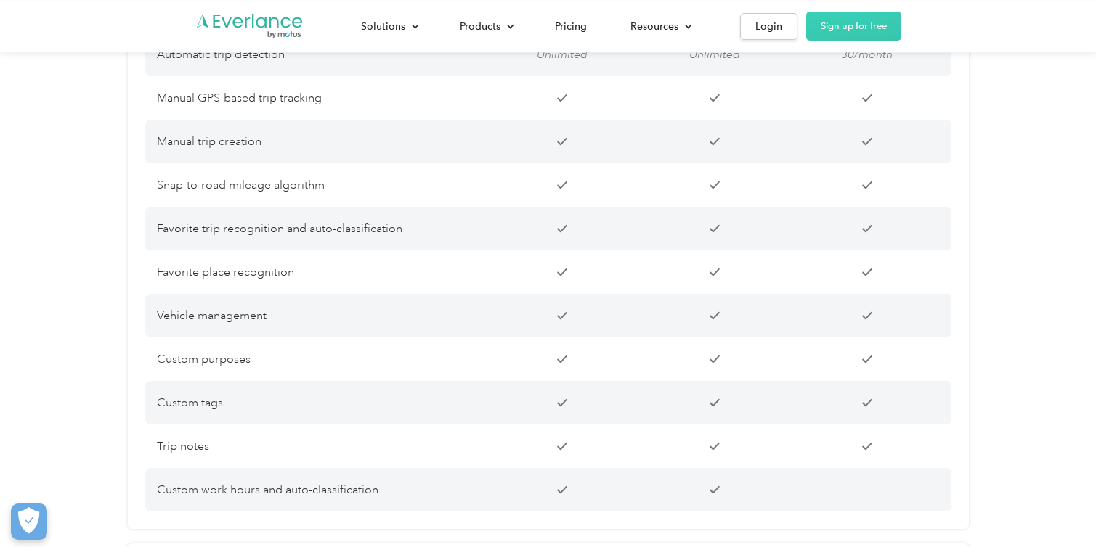
scroll to position [0, 0]
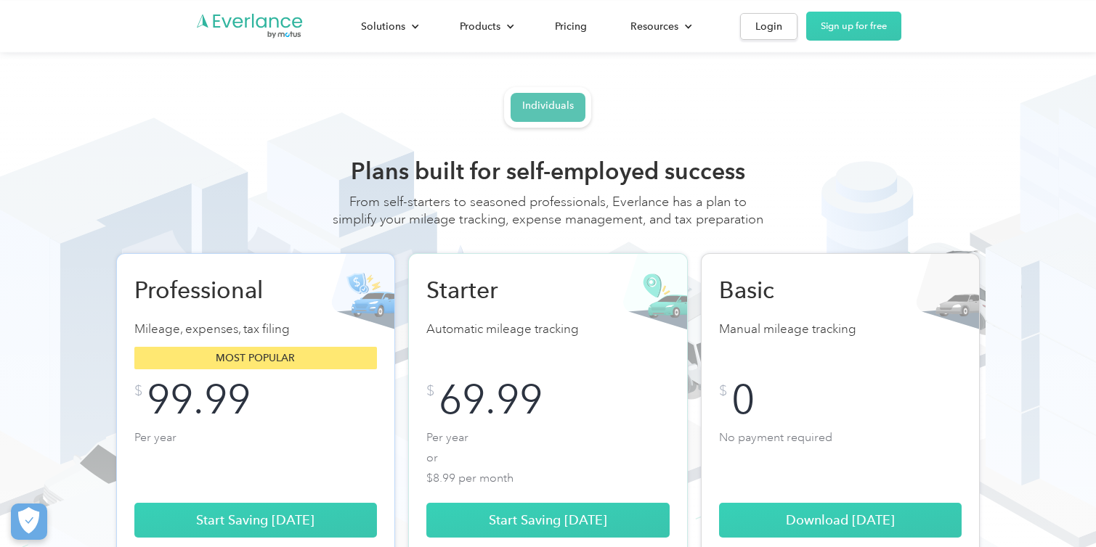
click at [558, 110] on div "Individuals" at bounding box center [548, 105] width 52 height 13
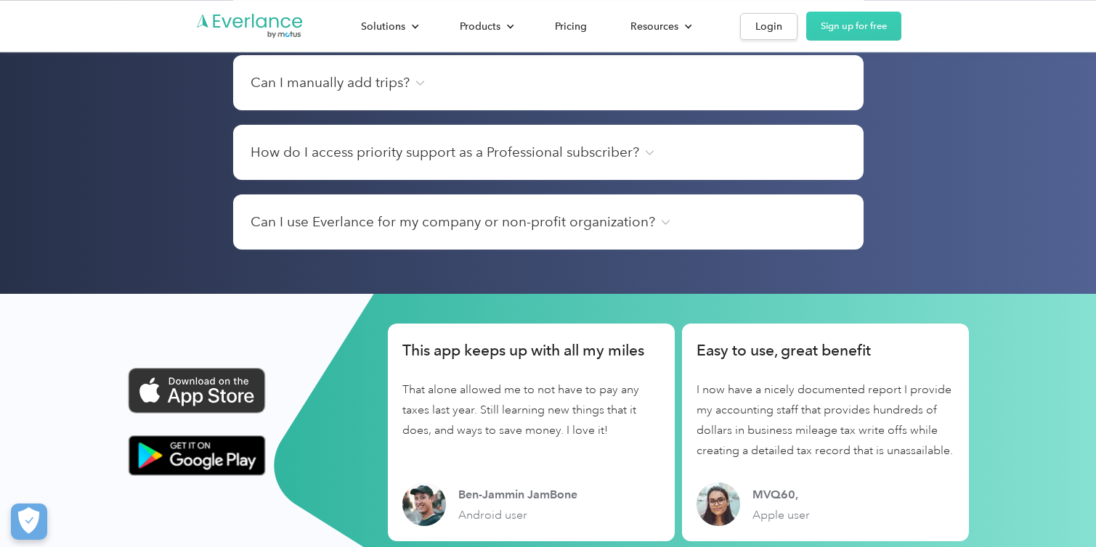
scroll to position [2147, 0]
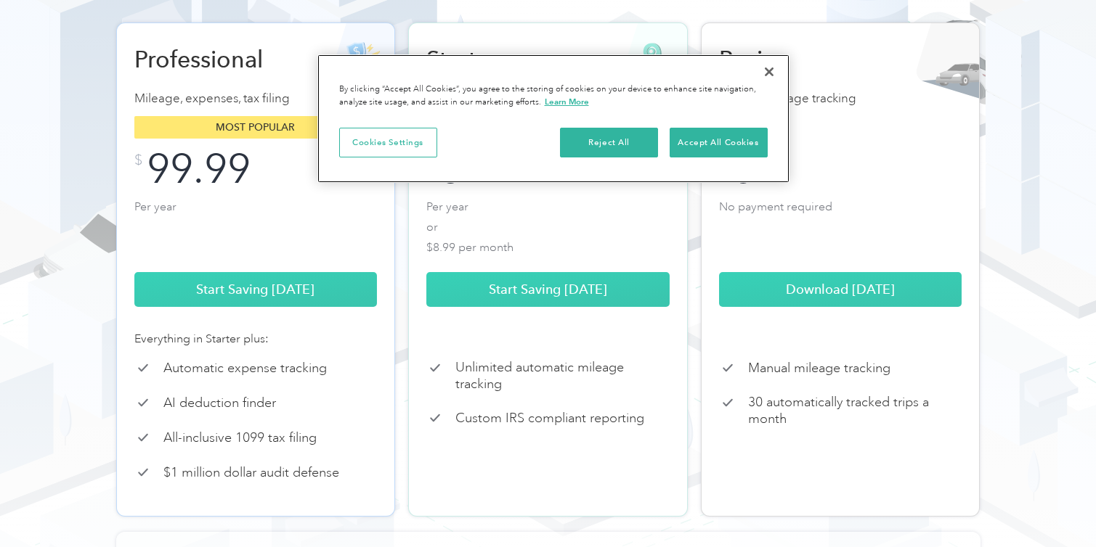
click at [770, 72] on button "Close" at bounding box center [769, 72] width 32 height 32
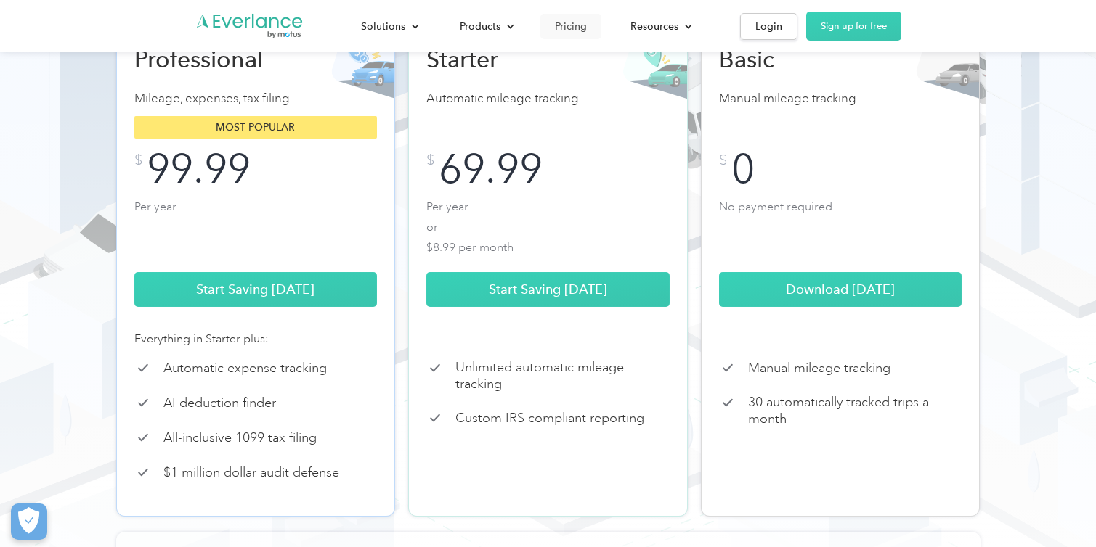
click at [576, 23] on div "Pricing" at bounding box center [571, 26] width 32 height 18
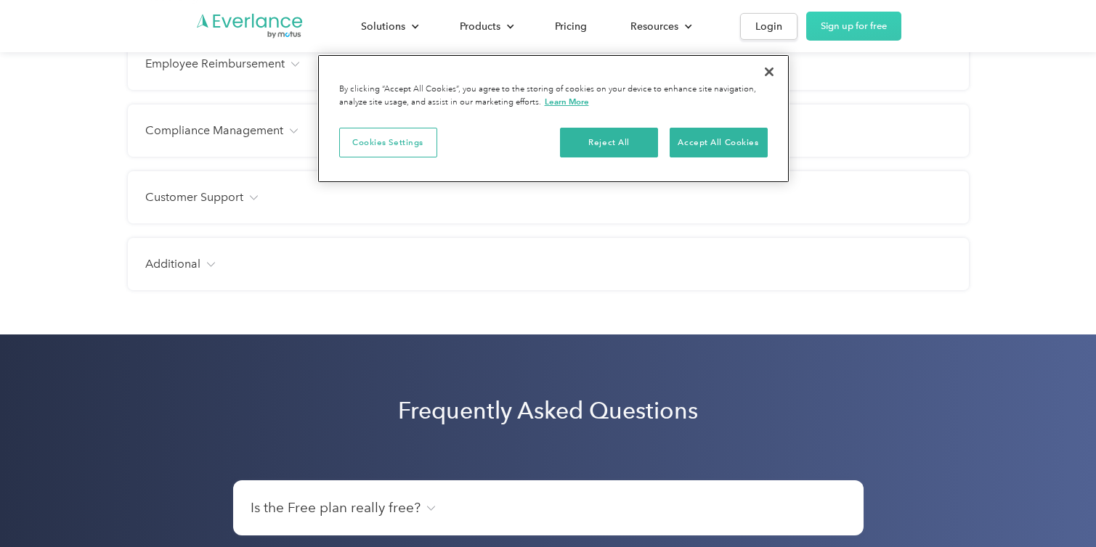
scroll to position [1867, 0]
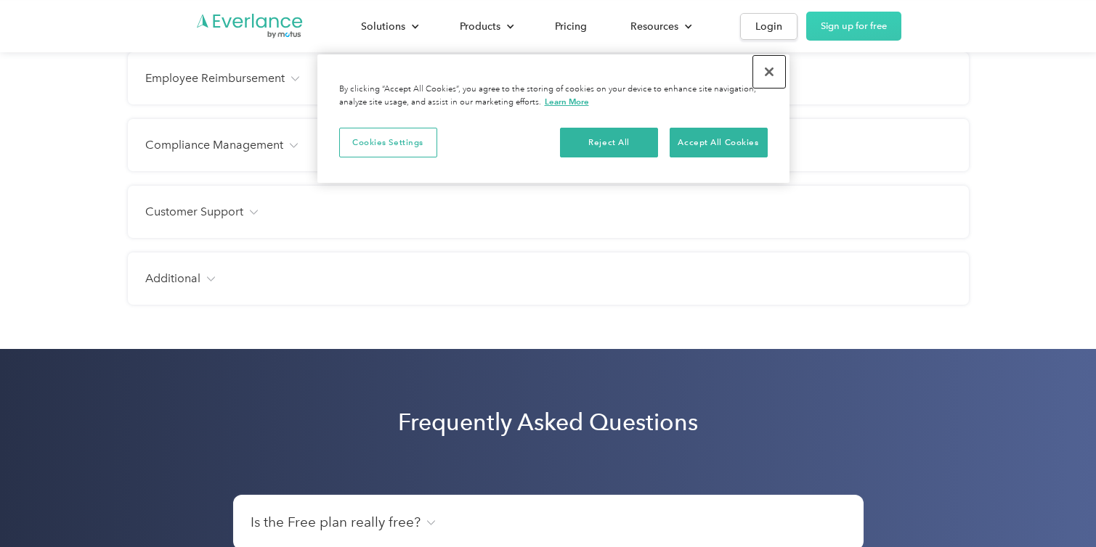
click at [773, 74] on button "Close" at bounding box center [769, 72] width 32 height 32
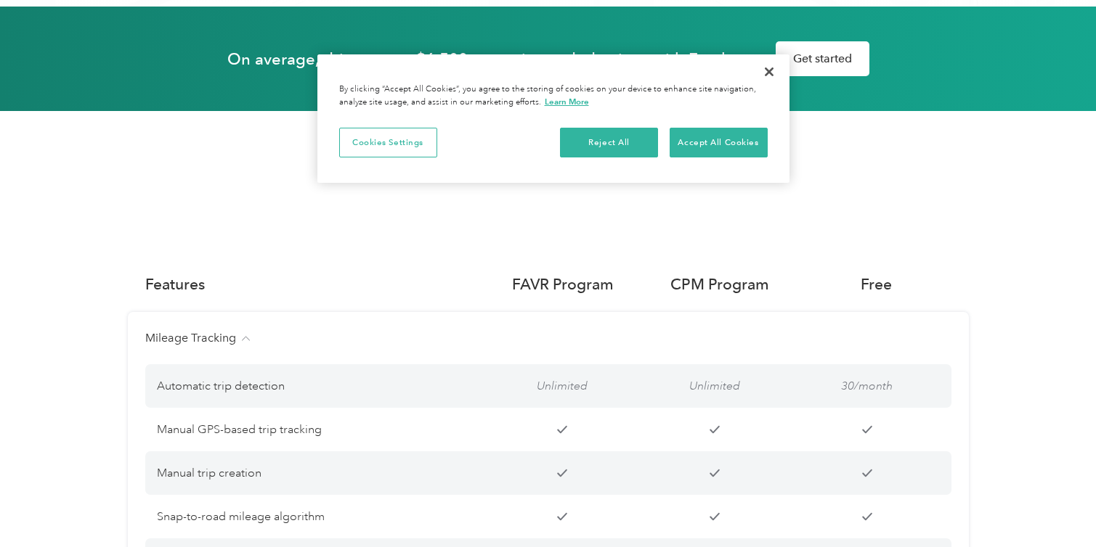
scroll to position [383, 0]
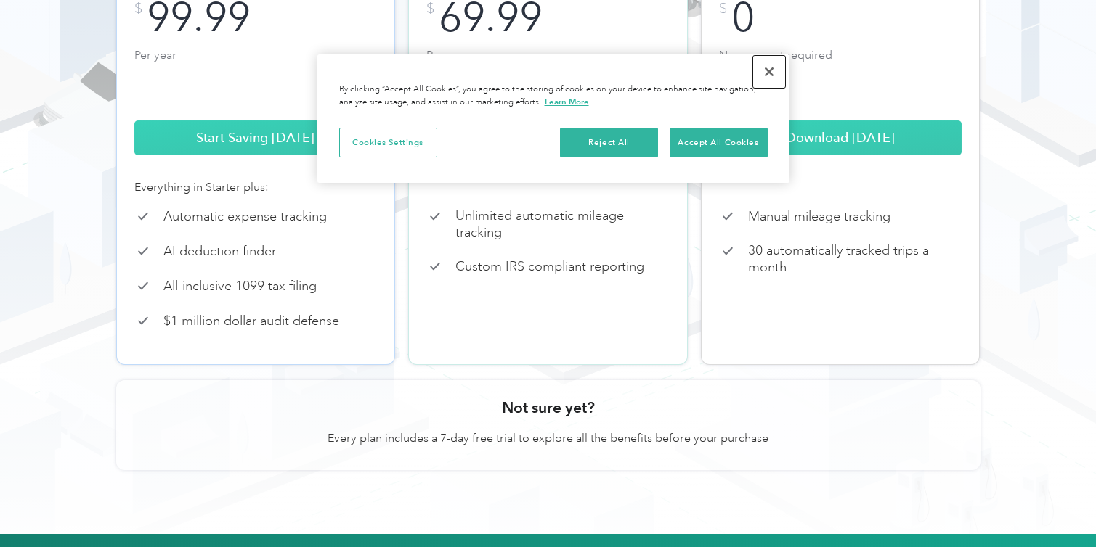
click at [765, 76] on button "Close" at bounding box center [769, 72] width 32 height 32
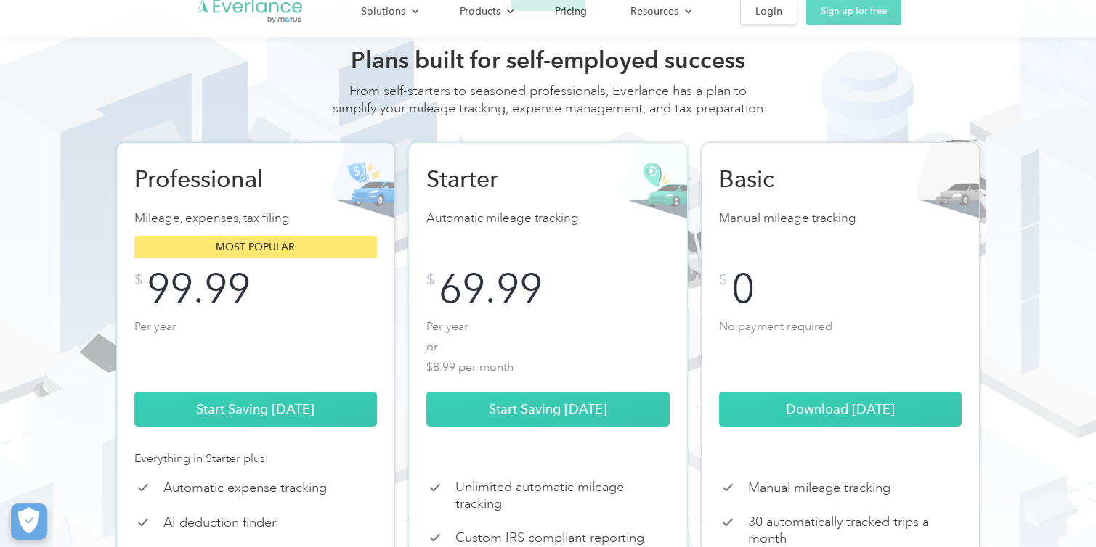
scroll to position [0, 0]
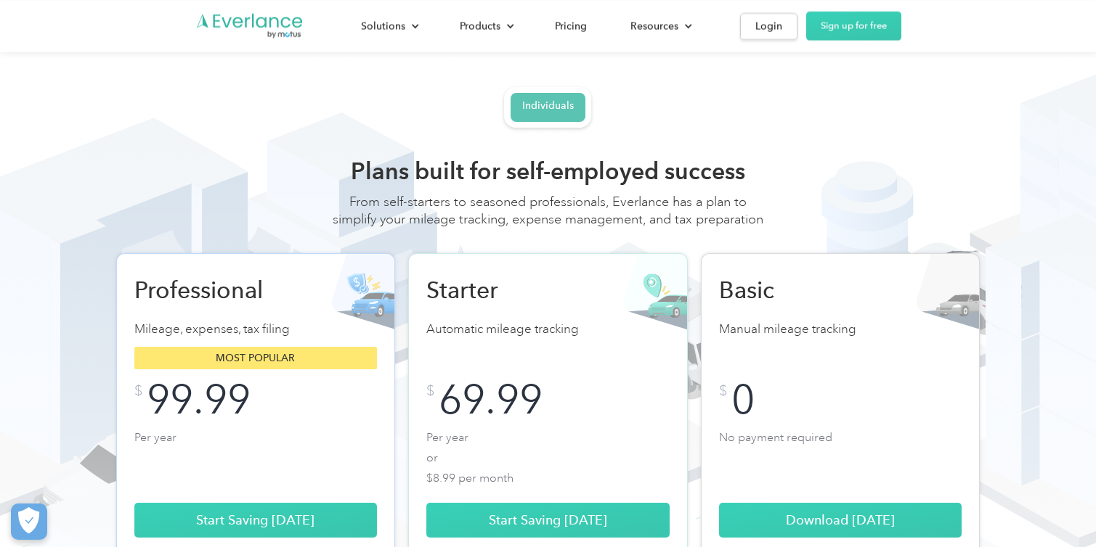
click at [546, 102] on div "Individuals" at bounding box center [548, 105] width 52 height 13
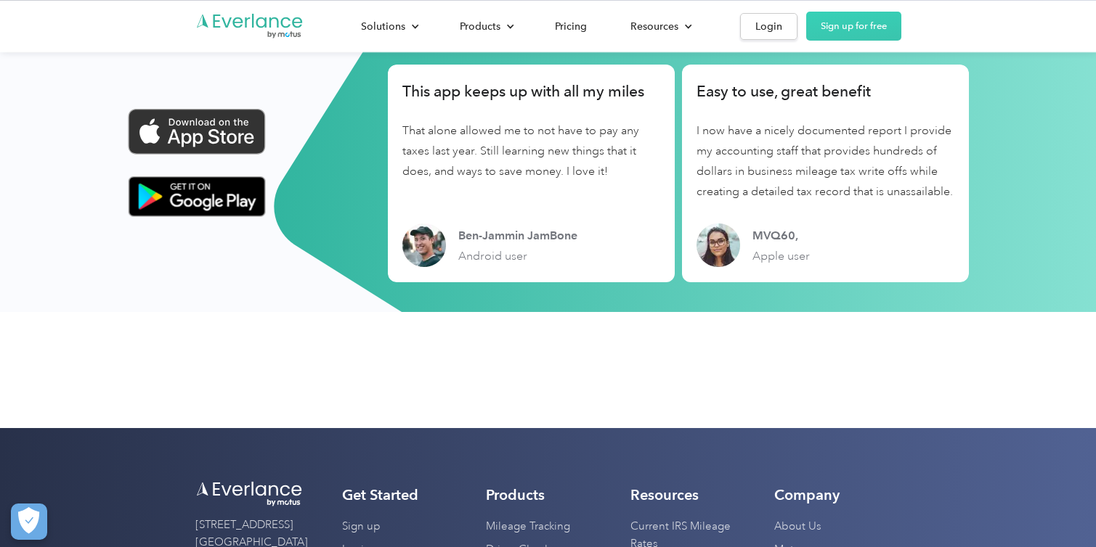
scroll to position [2528, 0]
